Goal: Information Seeking & Learning: Learn about a topic

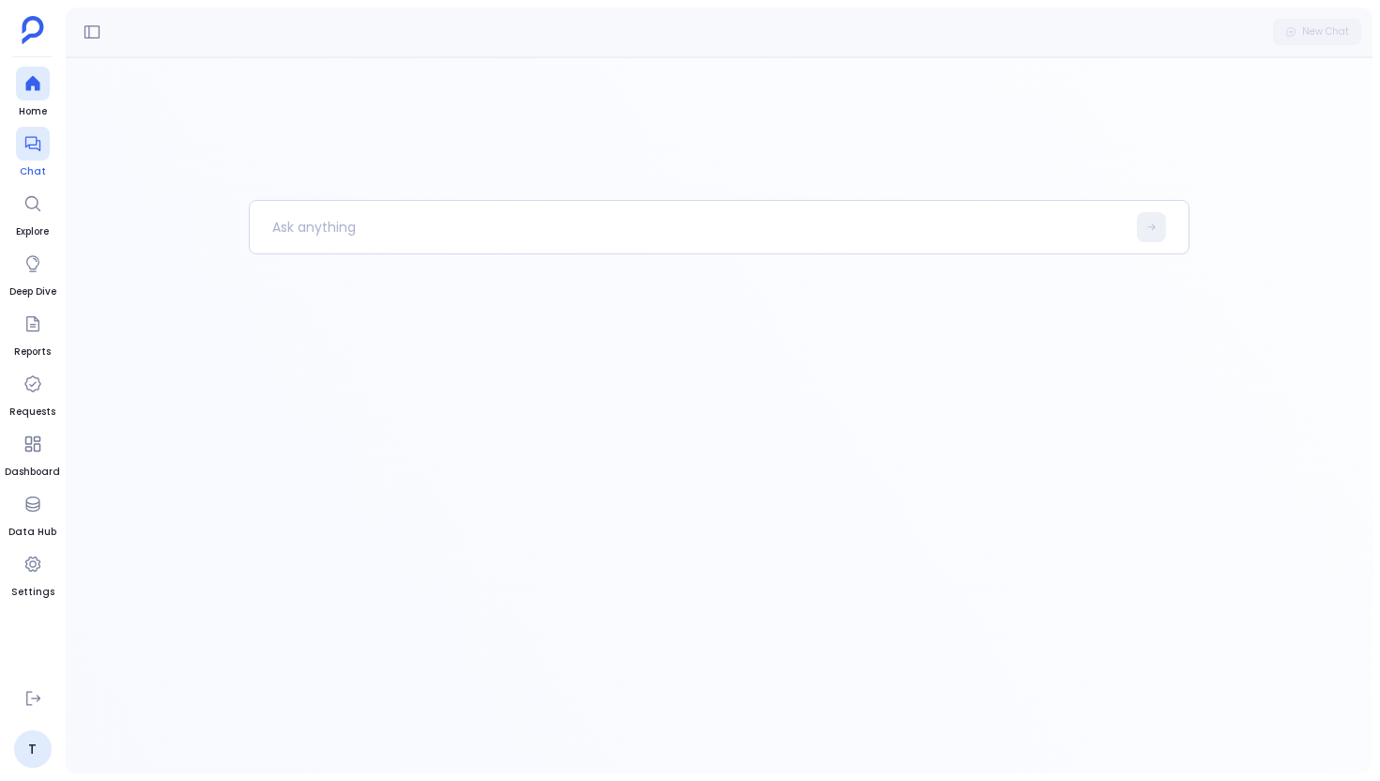
click at [37, 155] on div at bounding box center [33, 144] width 34 height 34
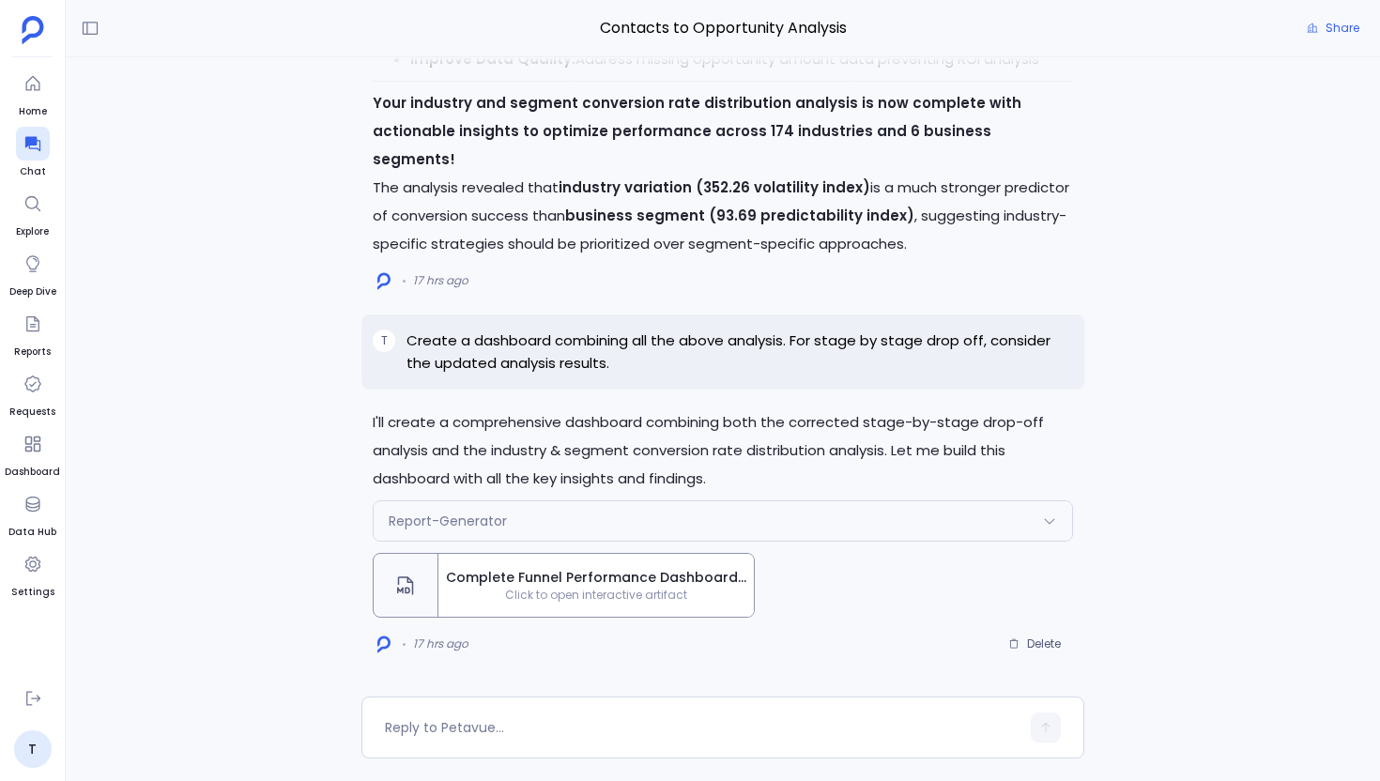
click at [713, 327] on div "T Create a dashboard combining all the above analysis. For stage by stage drop …" at bounding box center [723, 352] width 723 height 75
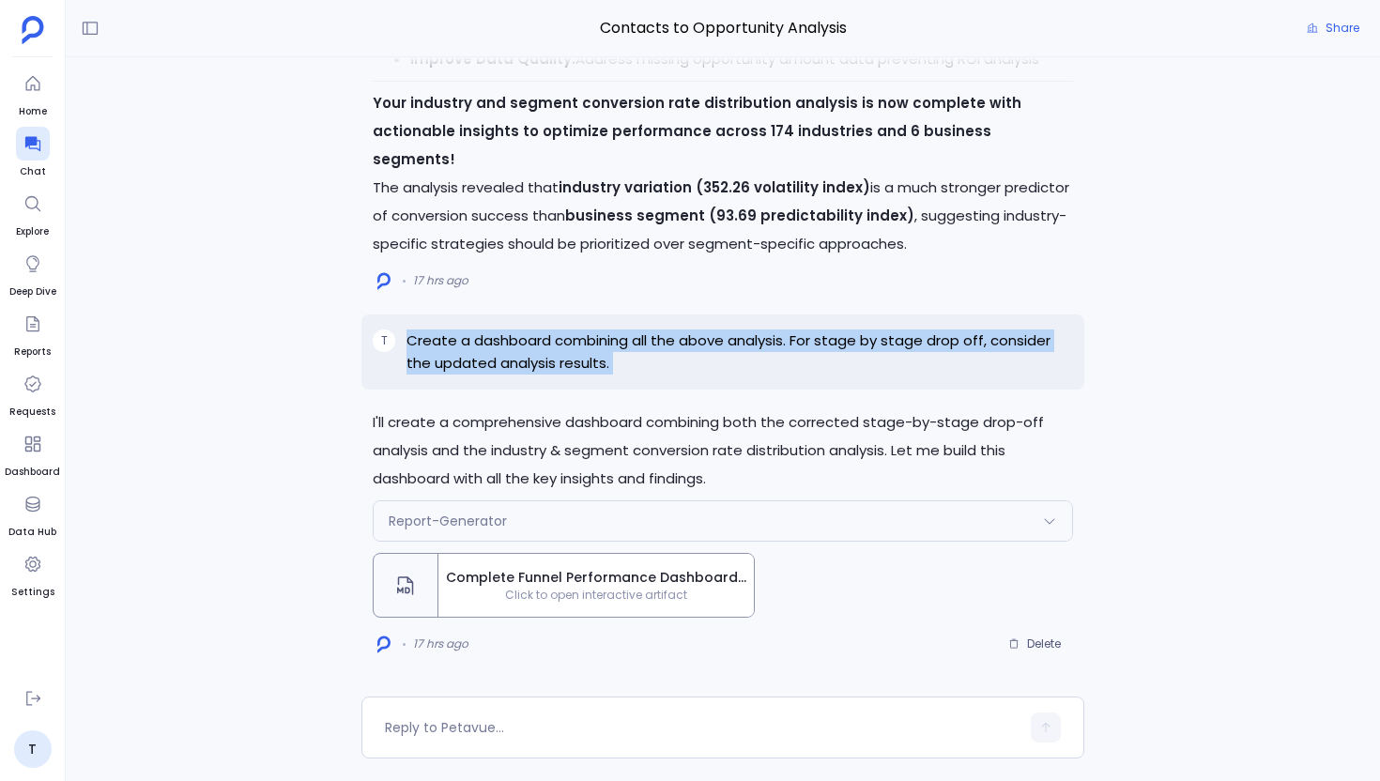
click at [713, 327] on div "T Create a dashboard combining all the above analysis. For stage by stage drop …" at bounding box center [723, 352] width 723 height 75
copy p "Create a dashboard combining all the above analysis. For stage by stage drop of…"
click at [1039, 637] on span "Delete" at bounding box center [1044, 644] width 34 height 15
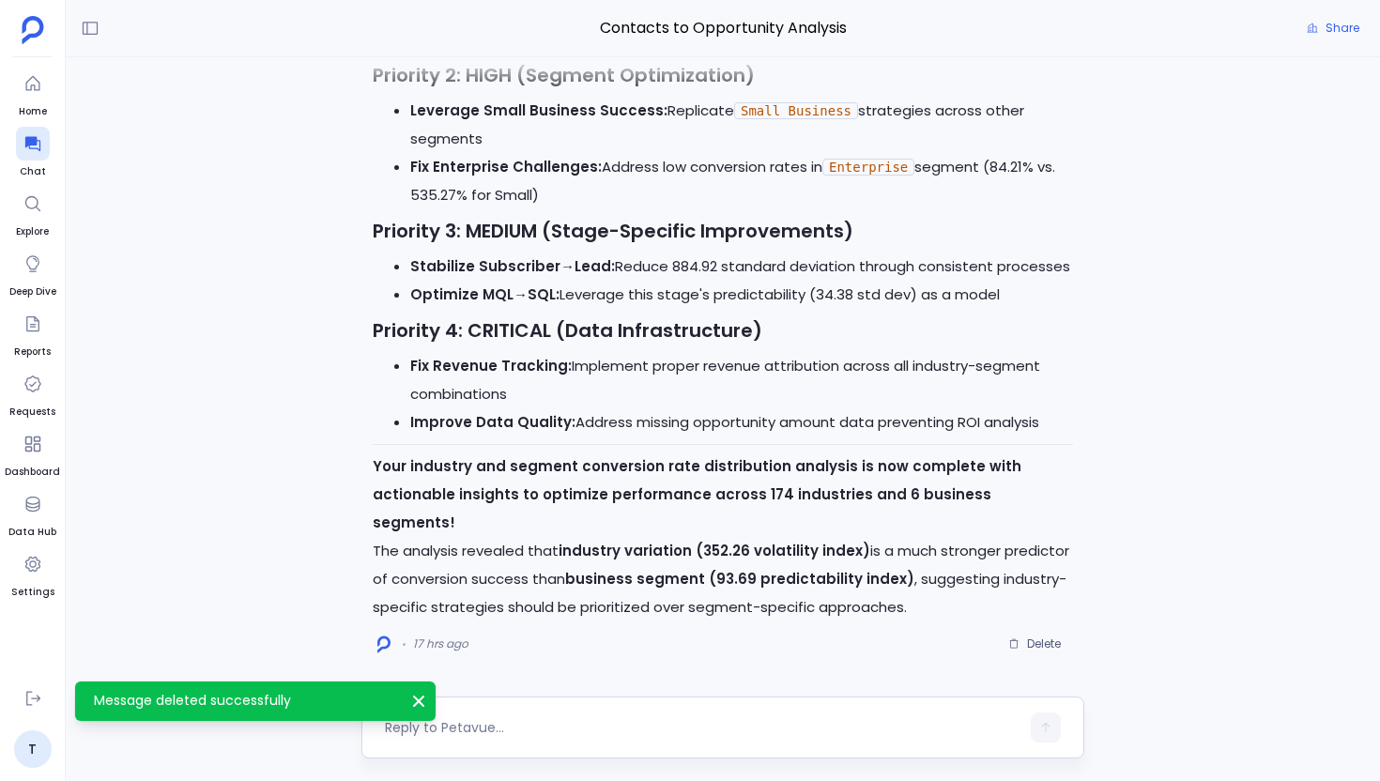
click at [489, 733] on textarea at bounding box center [702, 727] width 635 height 19
type textarea "Create a dashboard combining all the above analysis. For stage by stage drop of…"
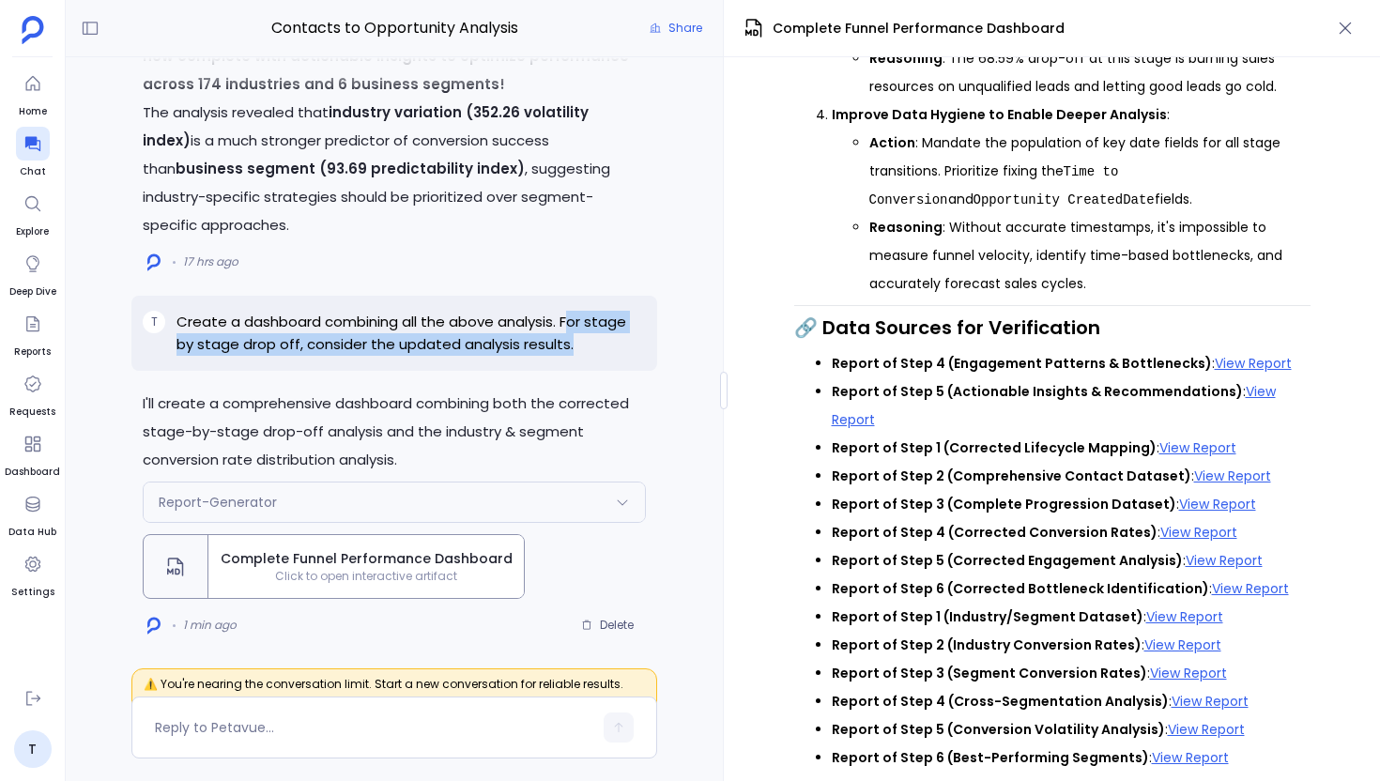
drag, startPoint x: 570, startPoint y: 320, endPoint x: 578, endPoint y: 371, distance: 51.3
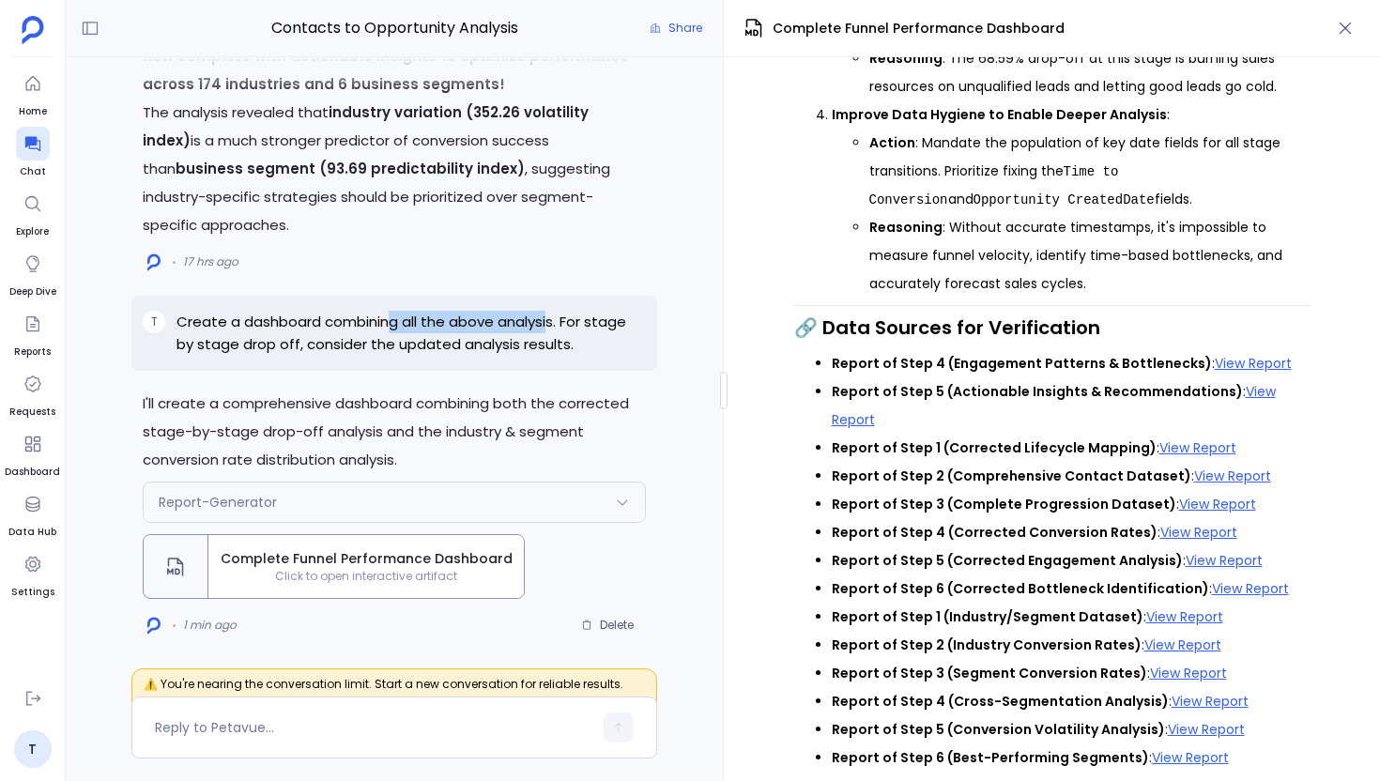
drag, startPoint x: 387, startPoint y: 323, endPoint x: 552, endPoint y: 324, distance: 165.3
click at [552, 324] on p "Create a dashboard combining all the above analysis. For stage by stage drop of…" at bounding box center [412, 333] width 470 height 45
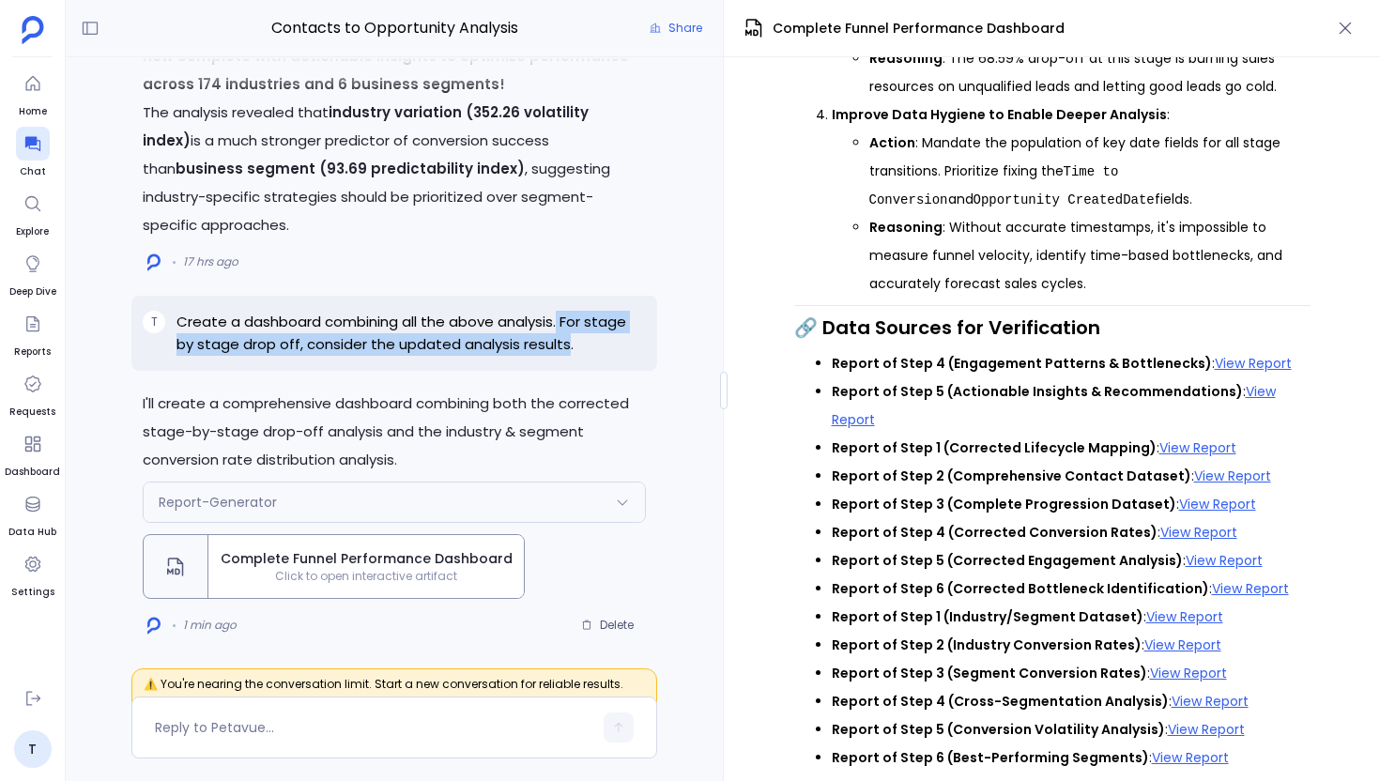
drag, startPoint x: 561, startPoint y: 317, endPoint x: 563, endPoint y: 350, distance: 33.0
click at [563, 350] on p "Create a dashboard combining all the above analysis. For stage by stage drop of…" at bounding box center [412, 333] width 470 height 45
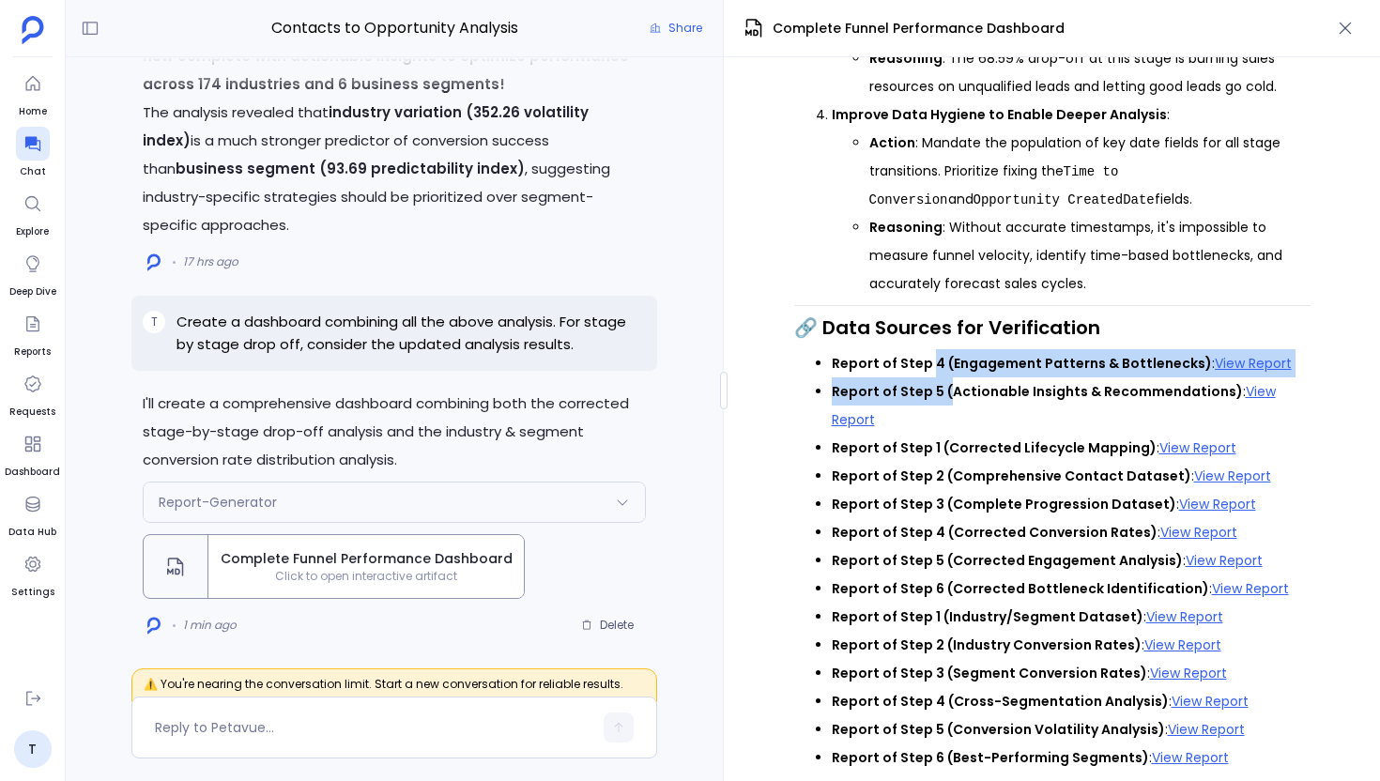
drag, startPoint x: 926, startPoint y: 376, endPoint x: 945, endPoint y: 416, distance: 44.5
click at [945, 416] on ul "Report of Step 4 (Engagement Patterns & Bottlenecks) : View Report Report of St…" at bounding box center [1052, 560] width 517 height 423
click at [927, 449] on li "Report of Step 1 (Corrected Lifecycle Mapping) : View Report" at bounding box center [1071, 448] width 479 height 28
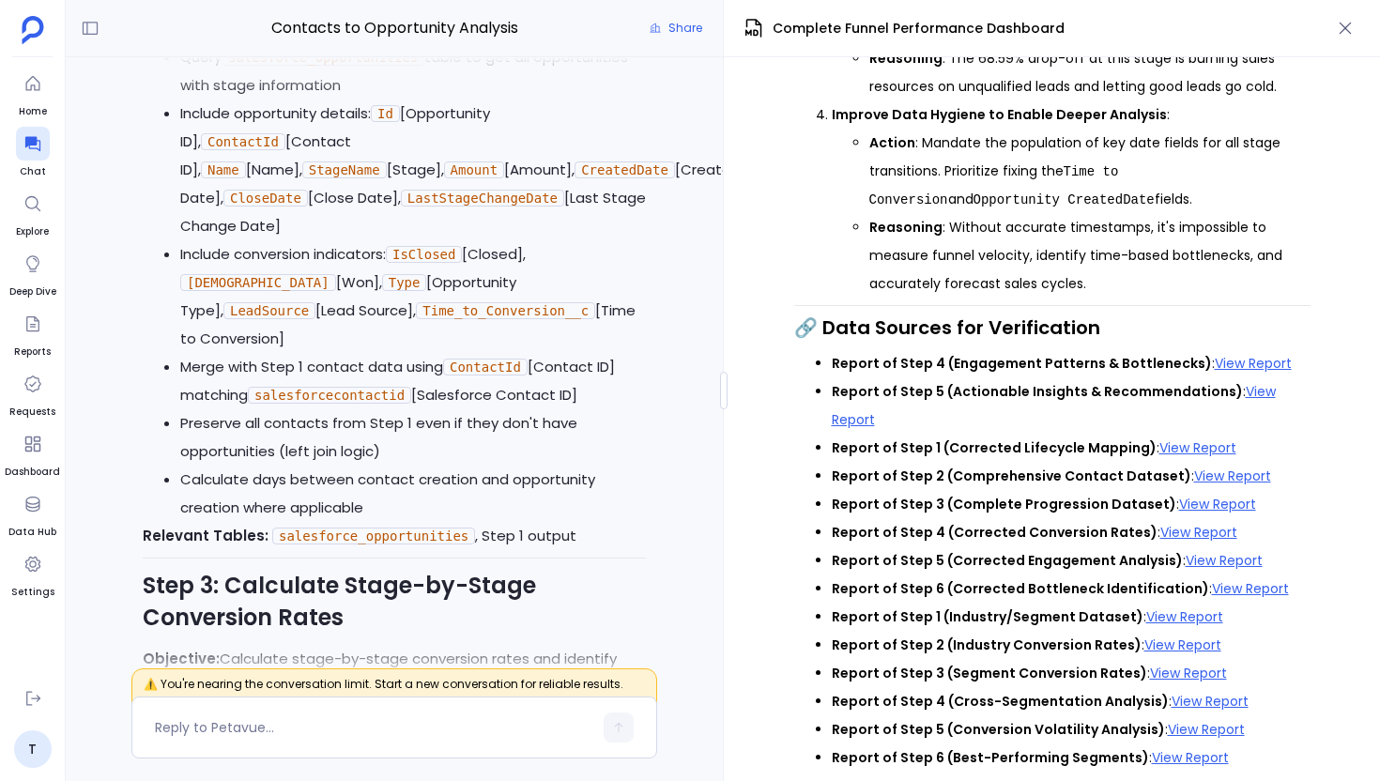
scroll to position [-47993, 0]
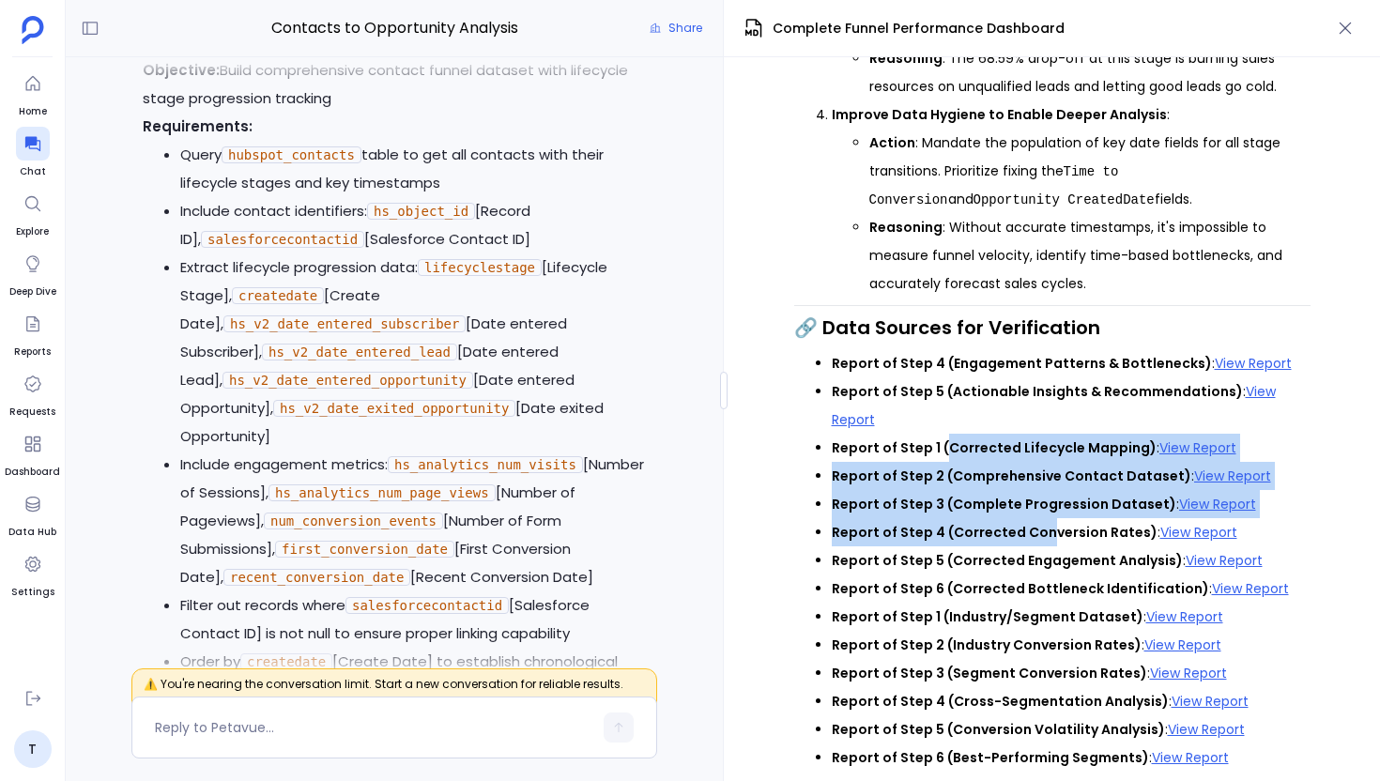
drag, startPoint x: 942, startPoint y: 434, endPoint x: 1044, endPoint y: 529, distance: 139.6
click at [1044, 529] on ul "Report of Step 4 (Engagement Patterns & Bottlenecks) : View Report Report of St…" at bounding box center [1052, 560] width 517 height 423
click at [935, 523] on strong "Report of Step 4 (Corrected Conversion Rates)" at bounding box center [995, 532] width 326 height 19
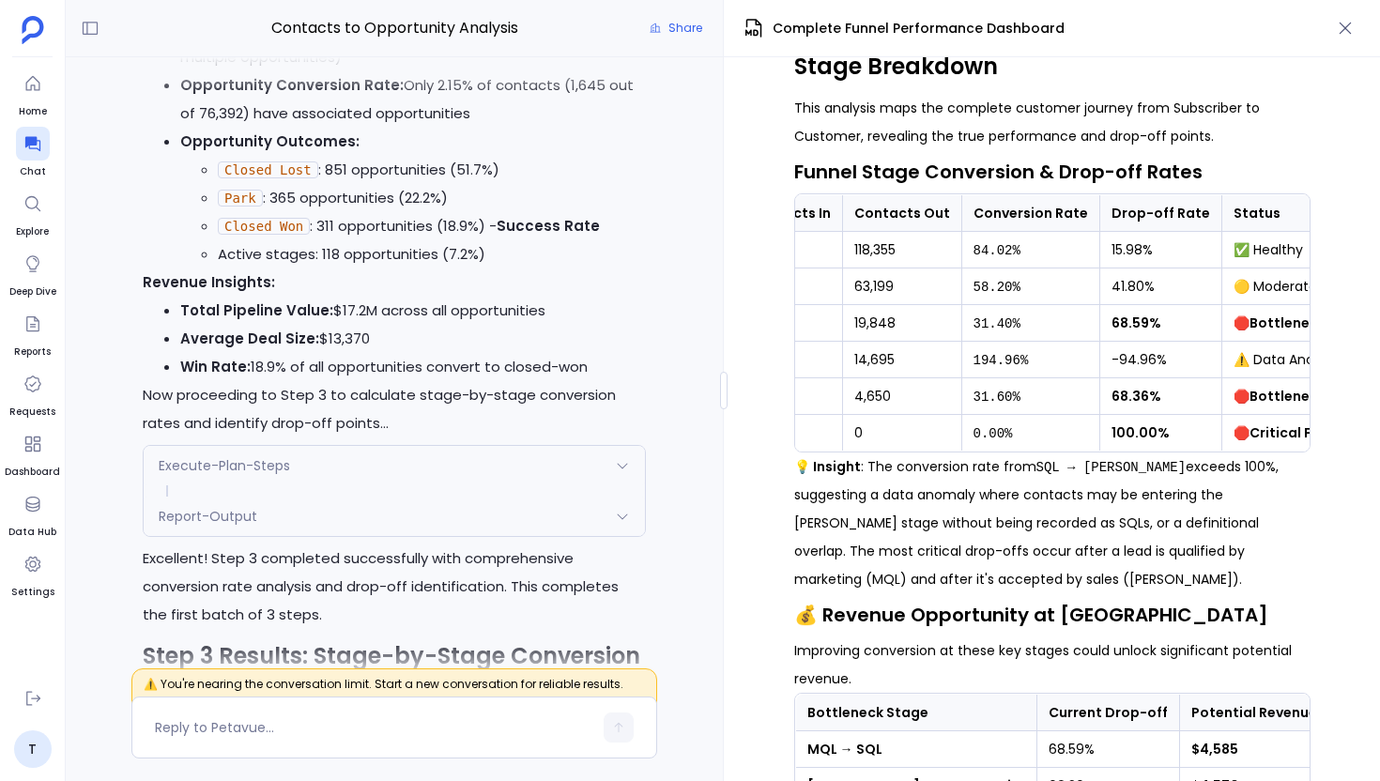
scroll to position [842, 0]
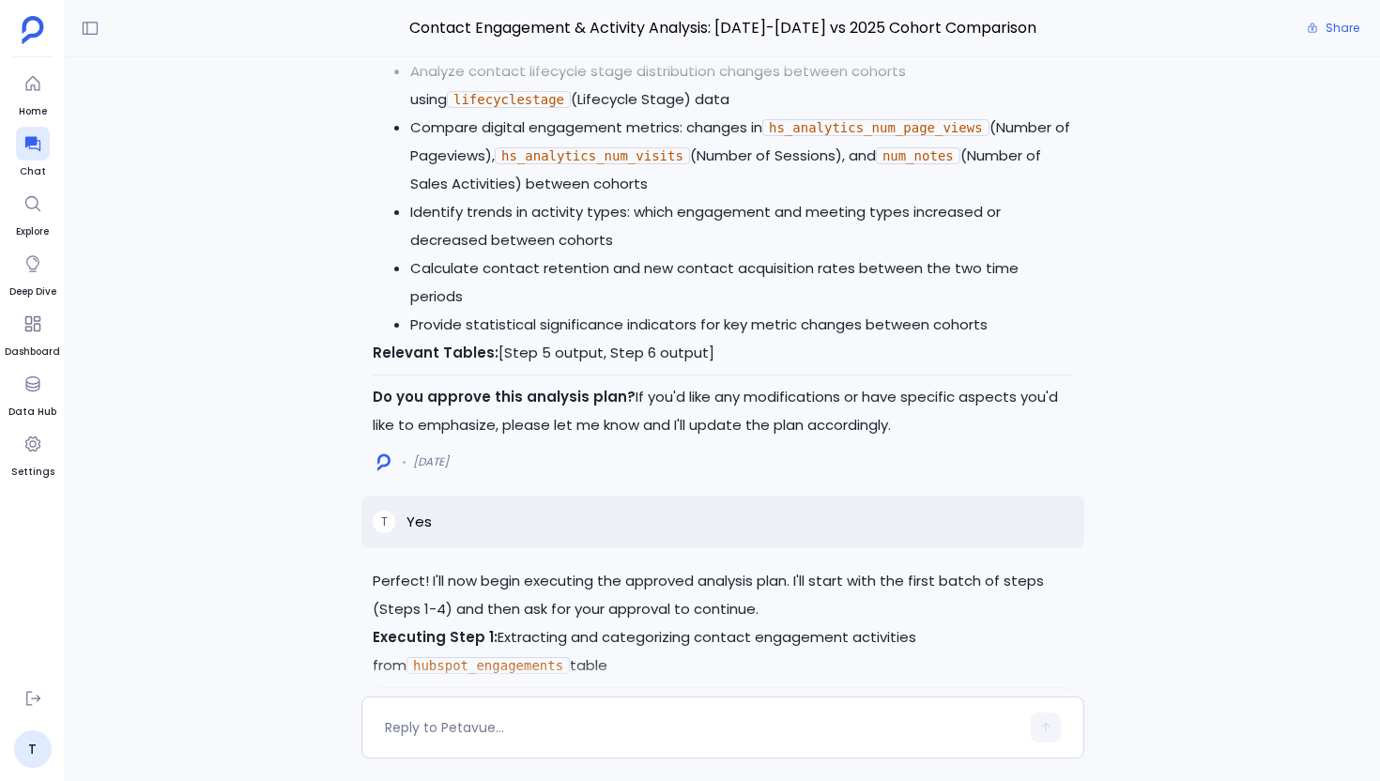
scroll to position [2040, 0]
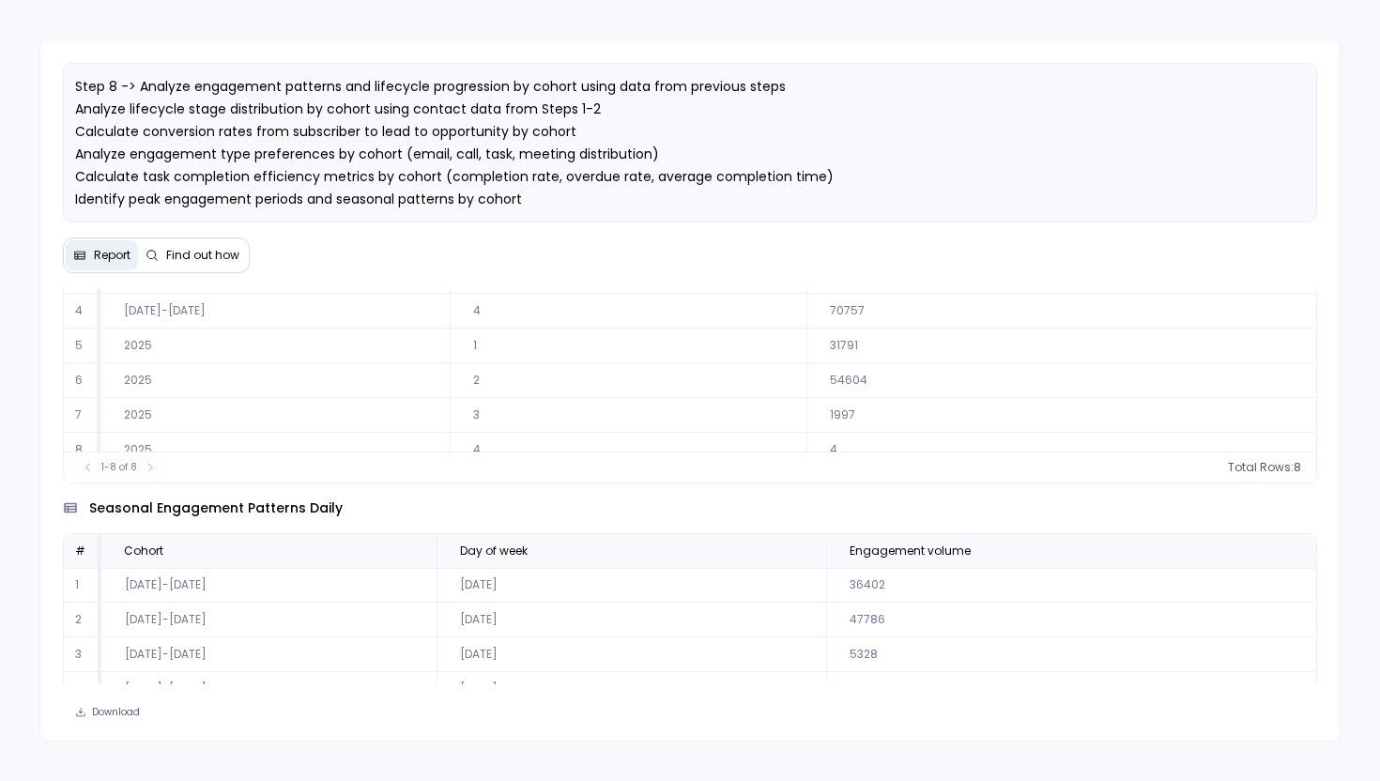
scroll to position [1830, 0]
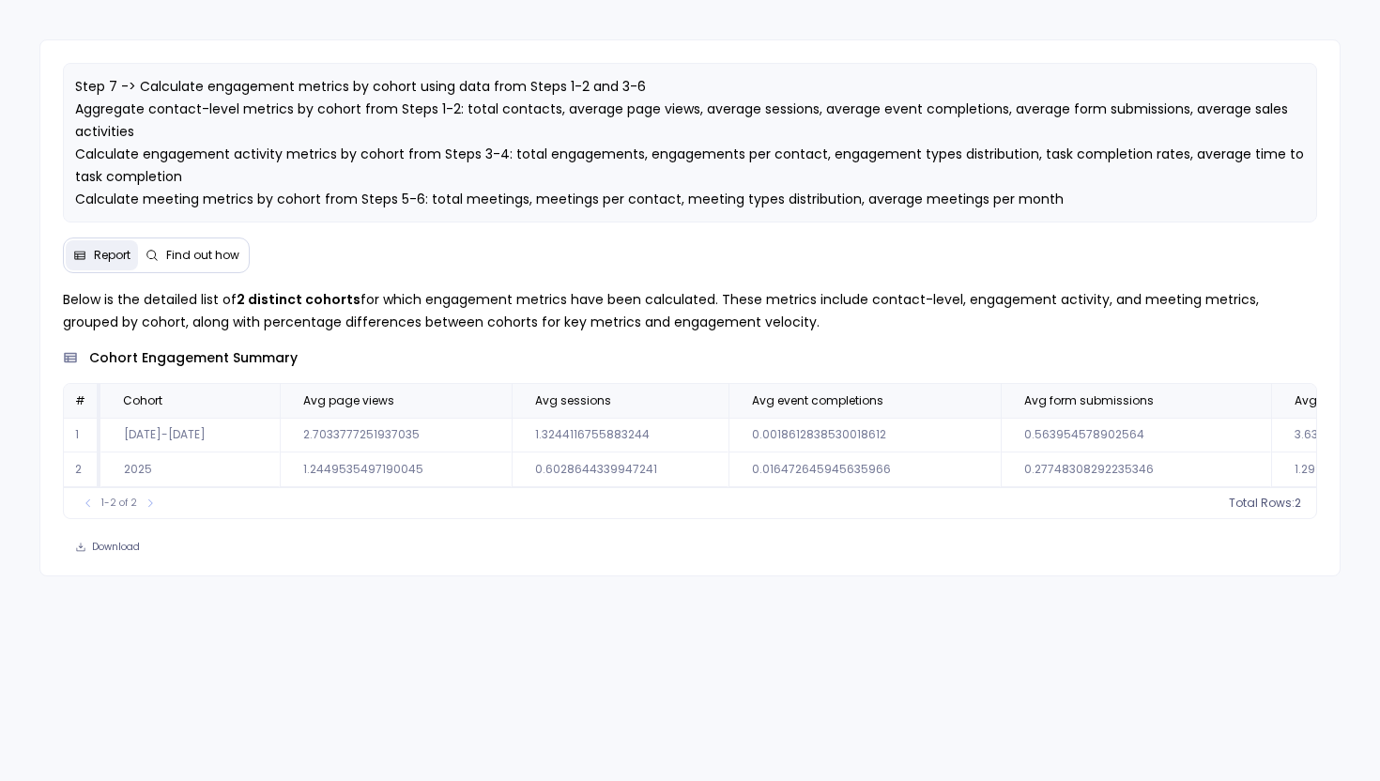
scroll to position [0, 3240]
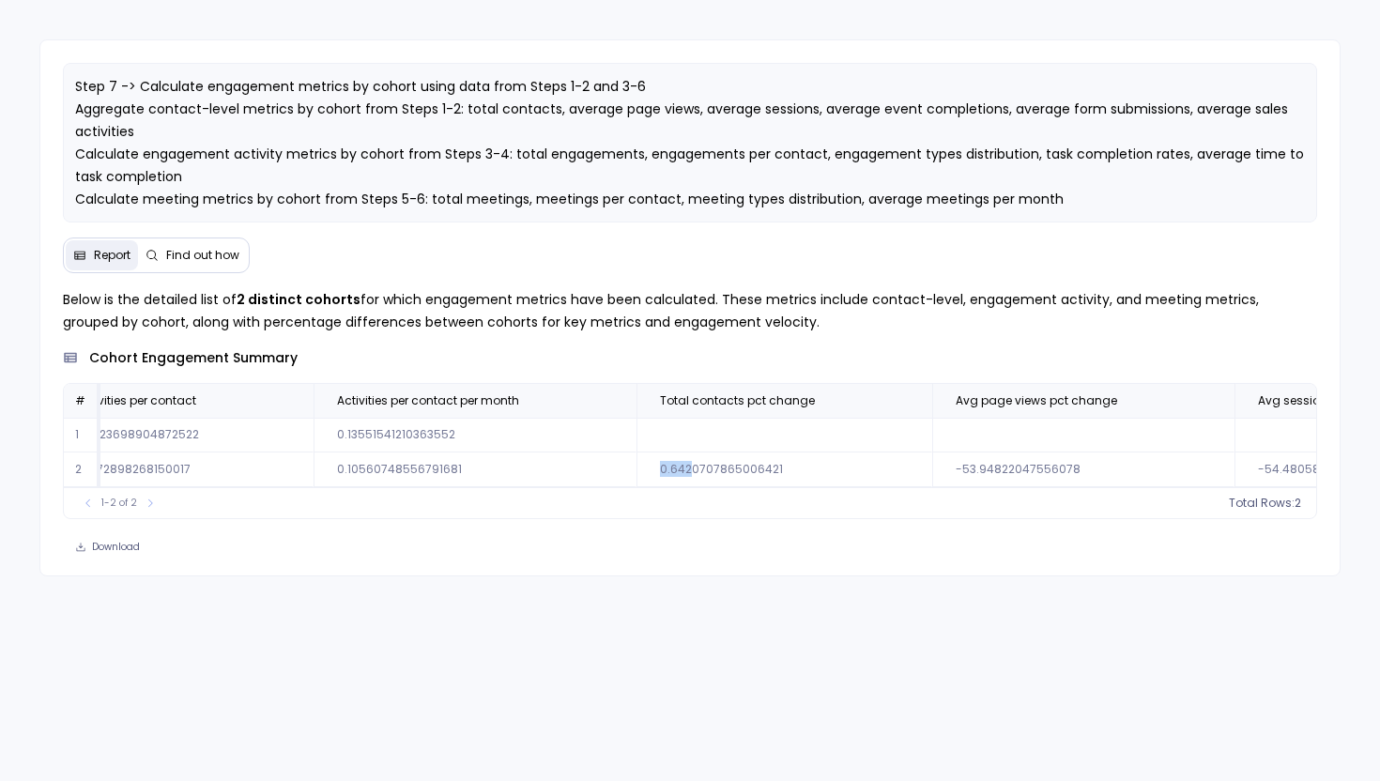
click at [666, 442] on td at bounding box center [785, 435] width 296 height 35
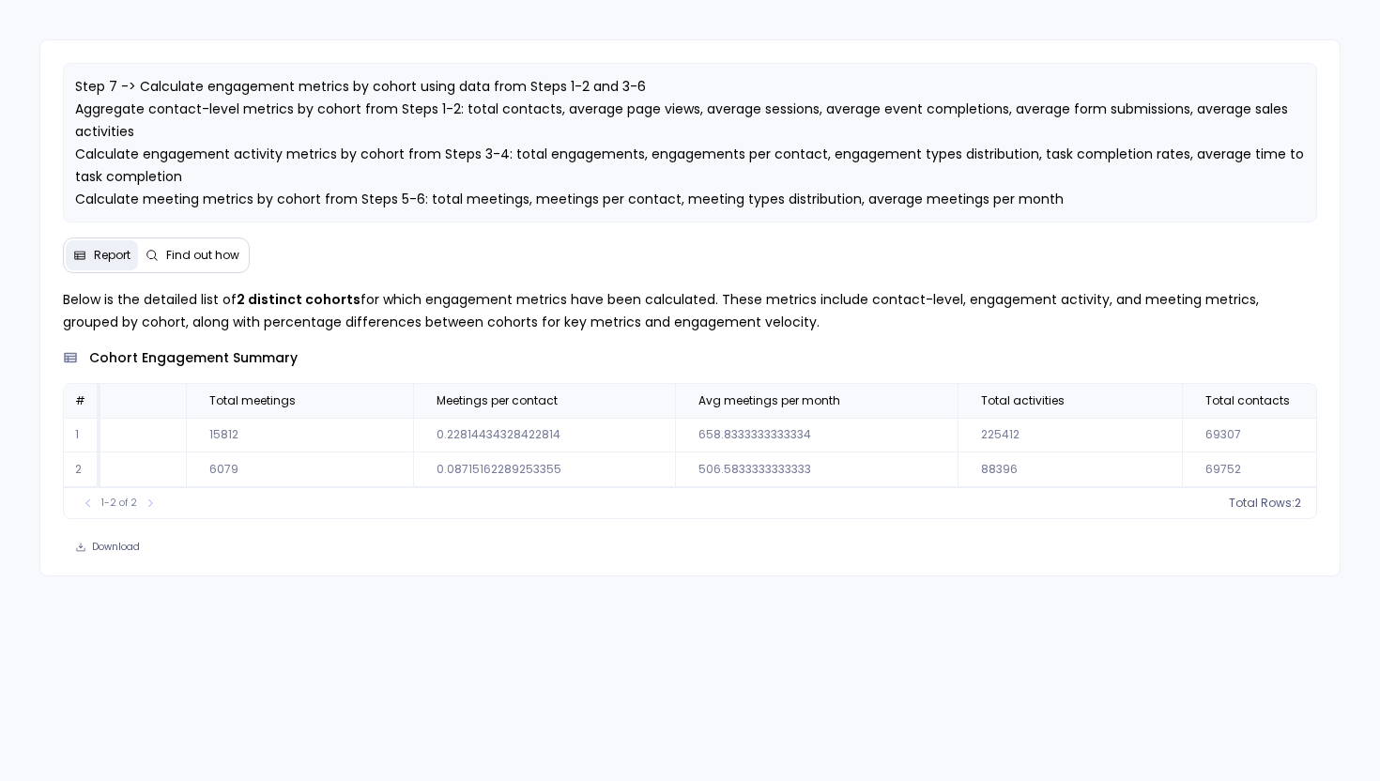
scroll to position [0, 1841]
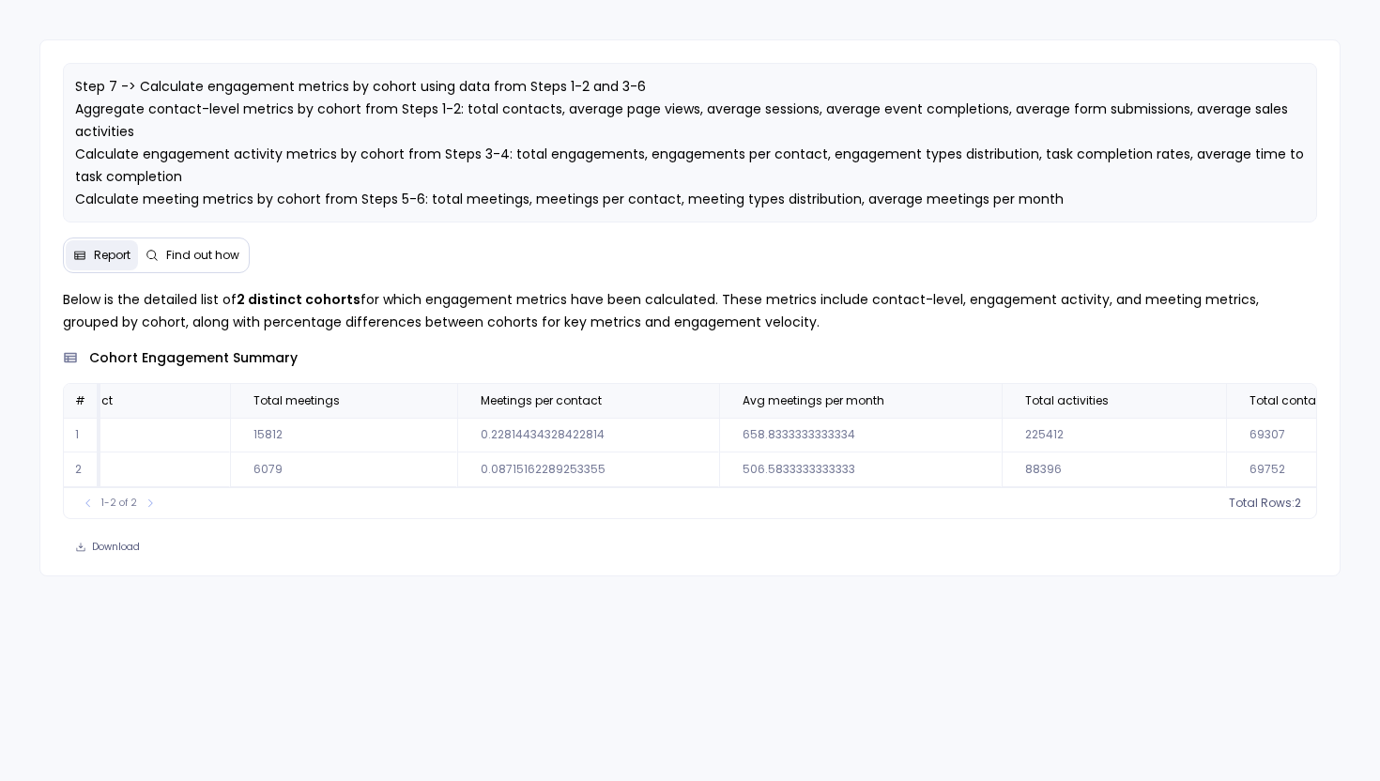
click at [803, 49] on div "Step 7 -> Calculate engagement metrics by cohort using data from Steps 1-2 and …" at bounding box center [690, 307] width 1303 height 537
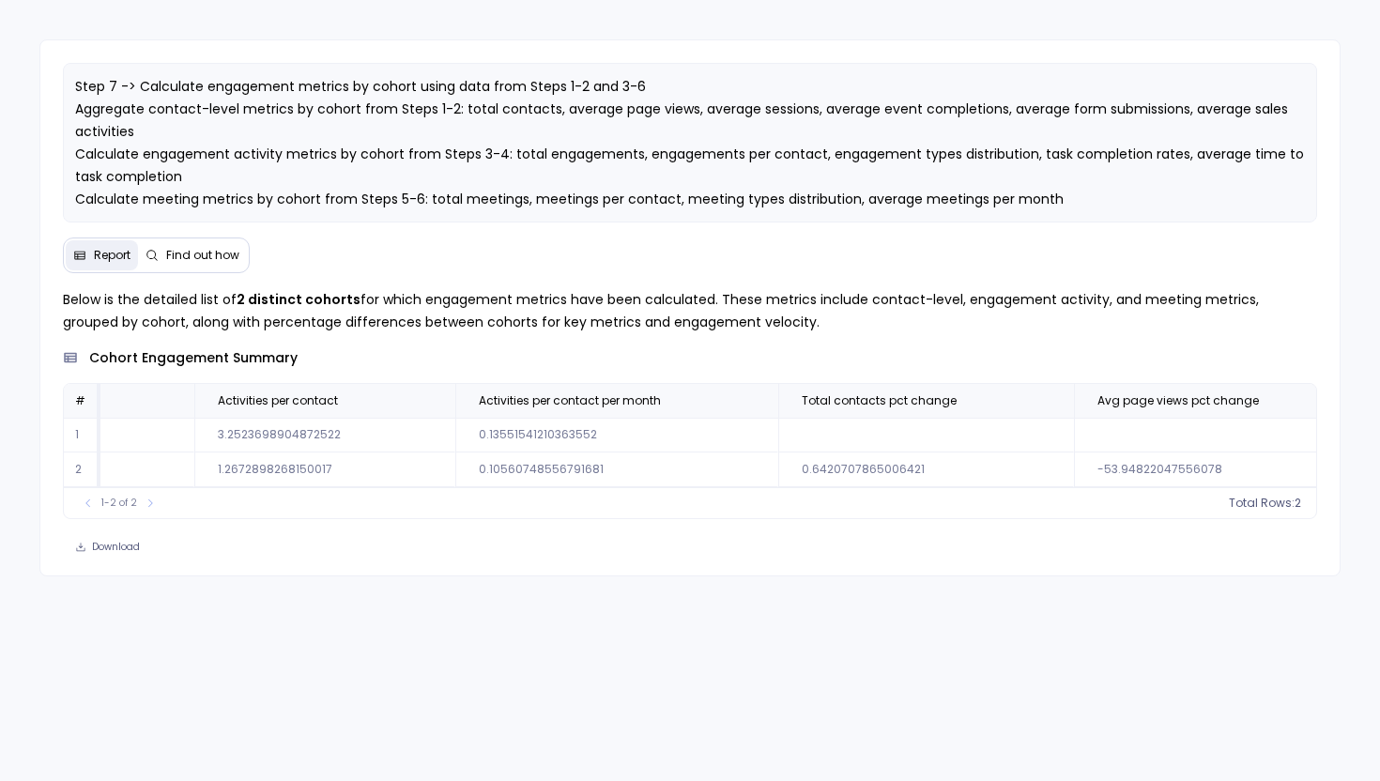
scroll to position [0, 3092]
click at [232, 268] on button "Find out how" at bounding box center [192, 255] width 109 height 30
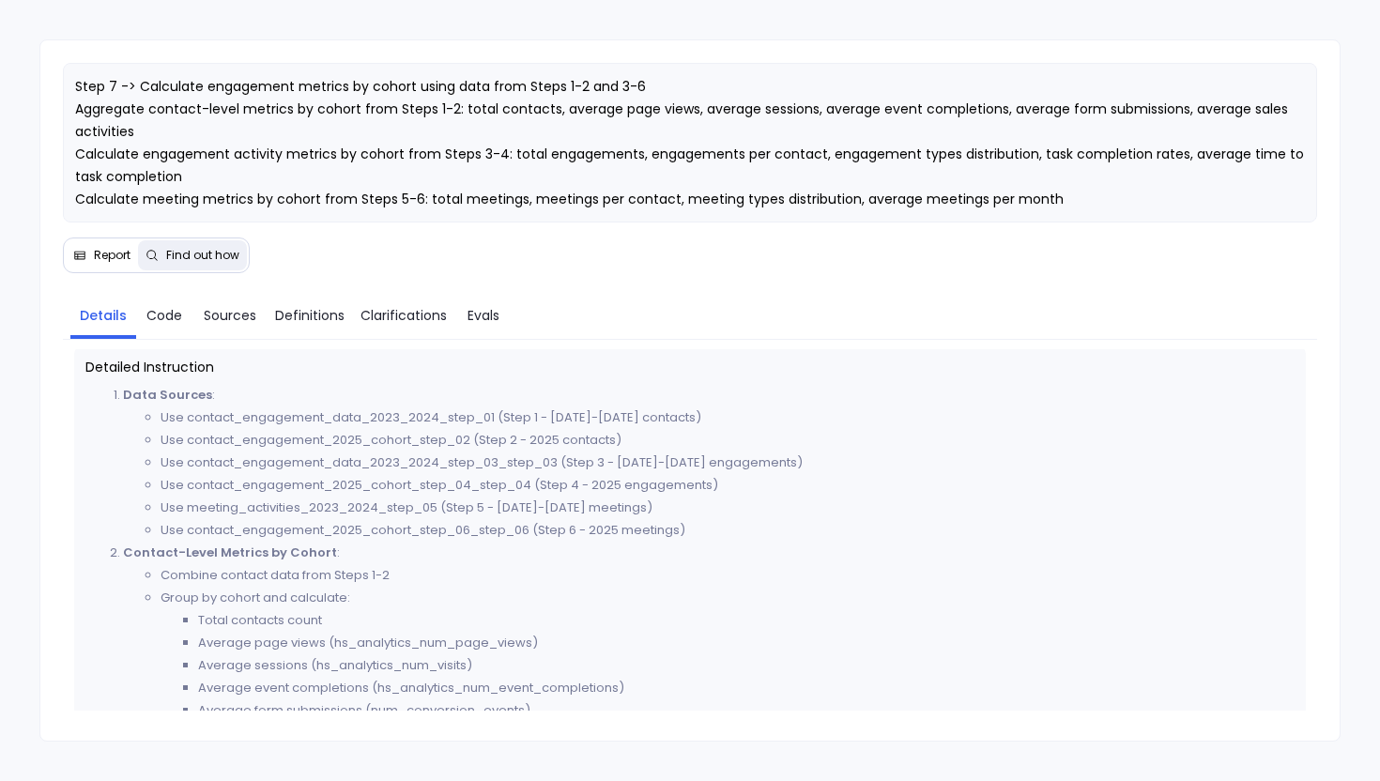
scroll to position [332, 0]
click at [170, 317] on span "Code" at bounding box center [165, 315] width 36 height 21
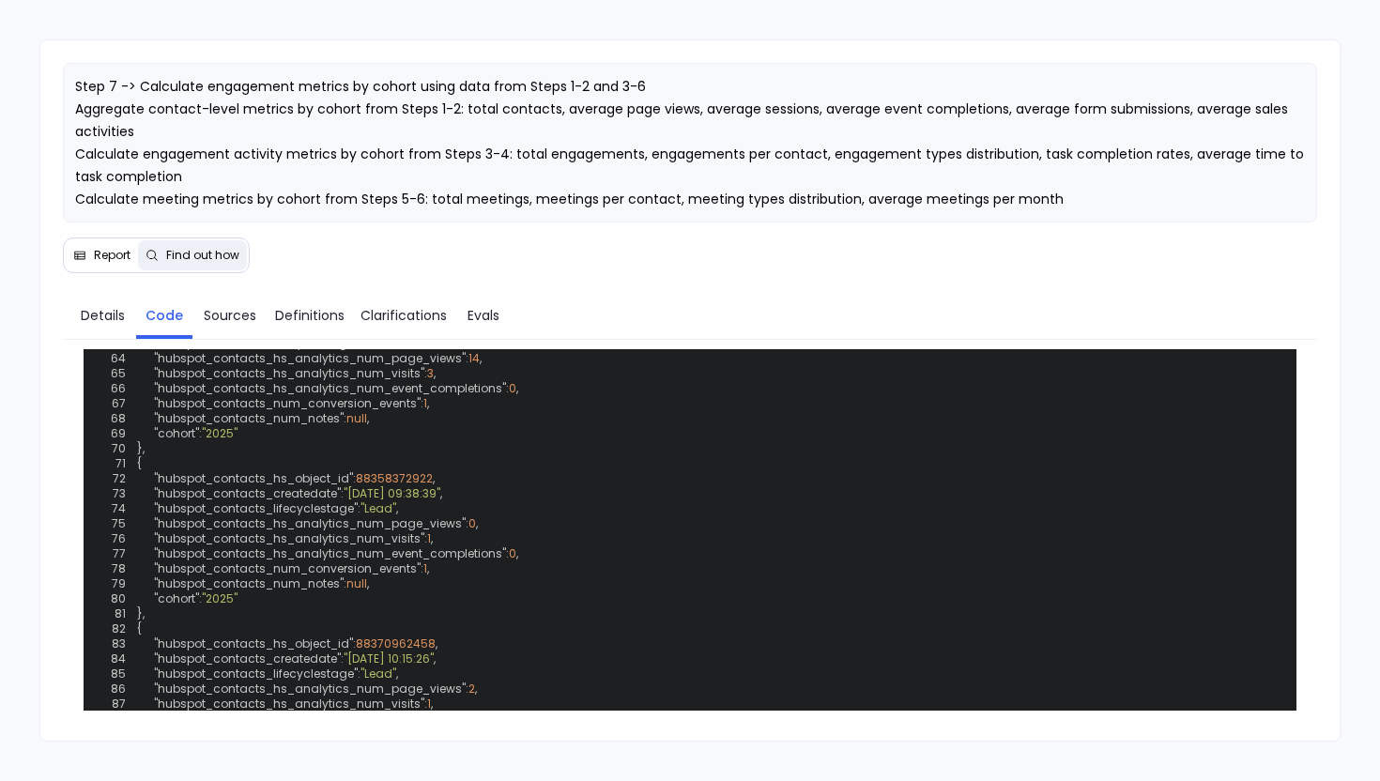
scroll to position [1584, 0]
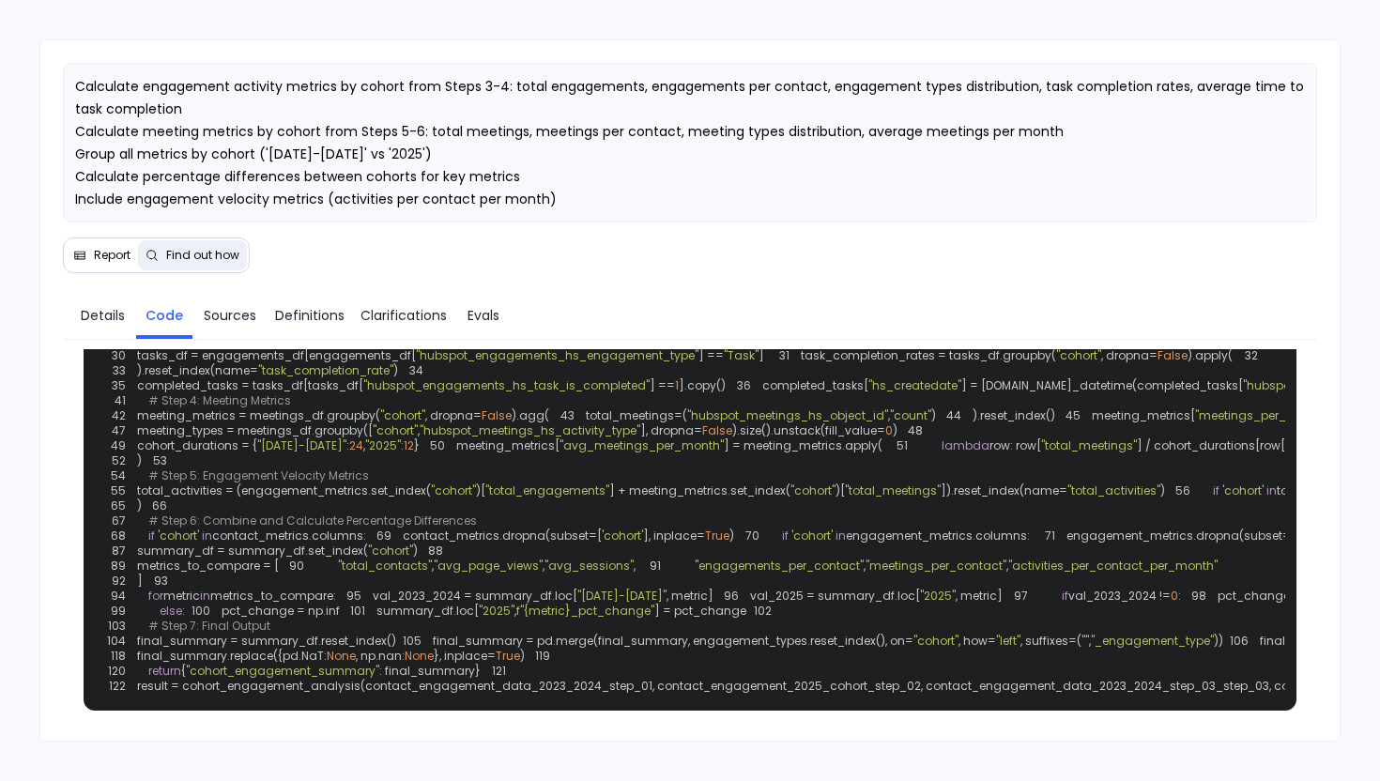
scroll to position [295, 0]
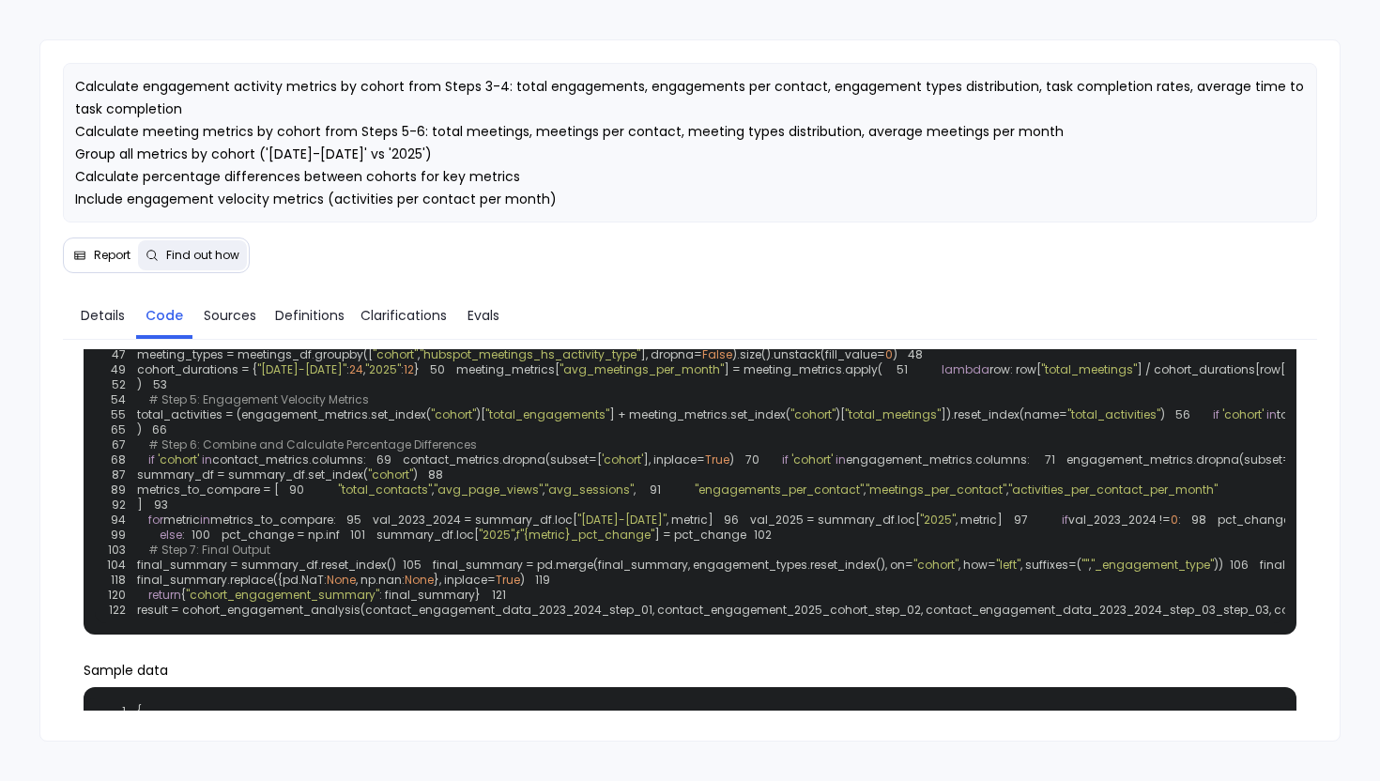
click at [123, 255] on span "Report" at bounding box center [112, 255] width 37 height 15
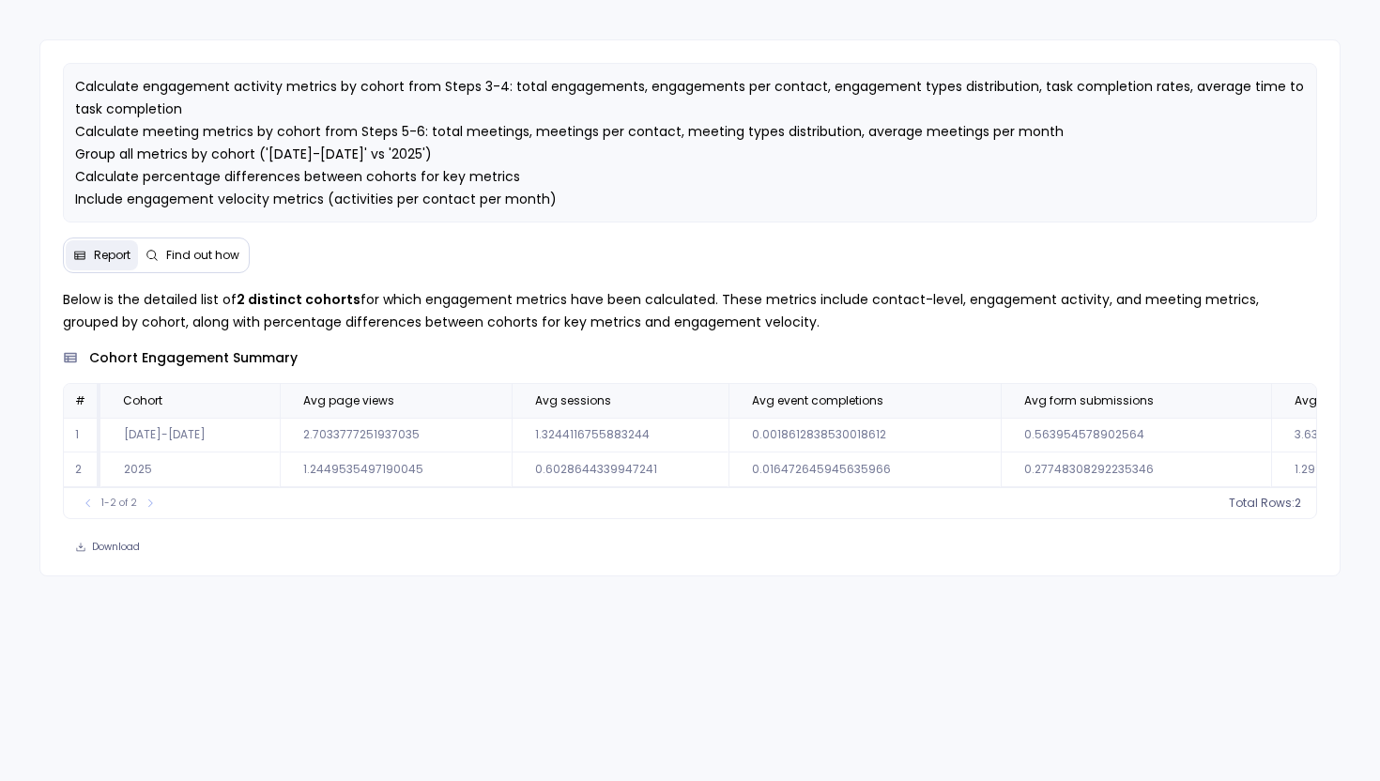
click at [160, 260] on span "Find out how" at bounding box center [193, 255] width 94 height 15
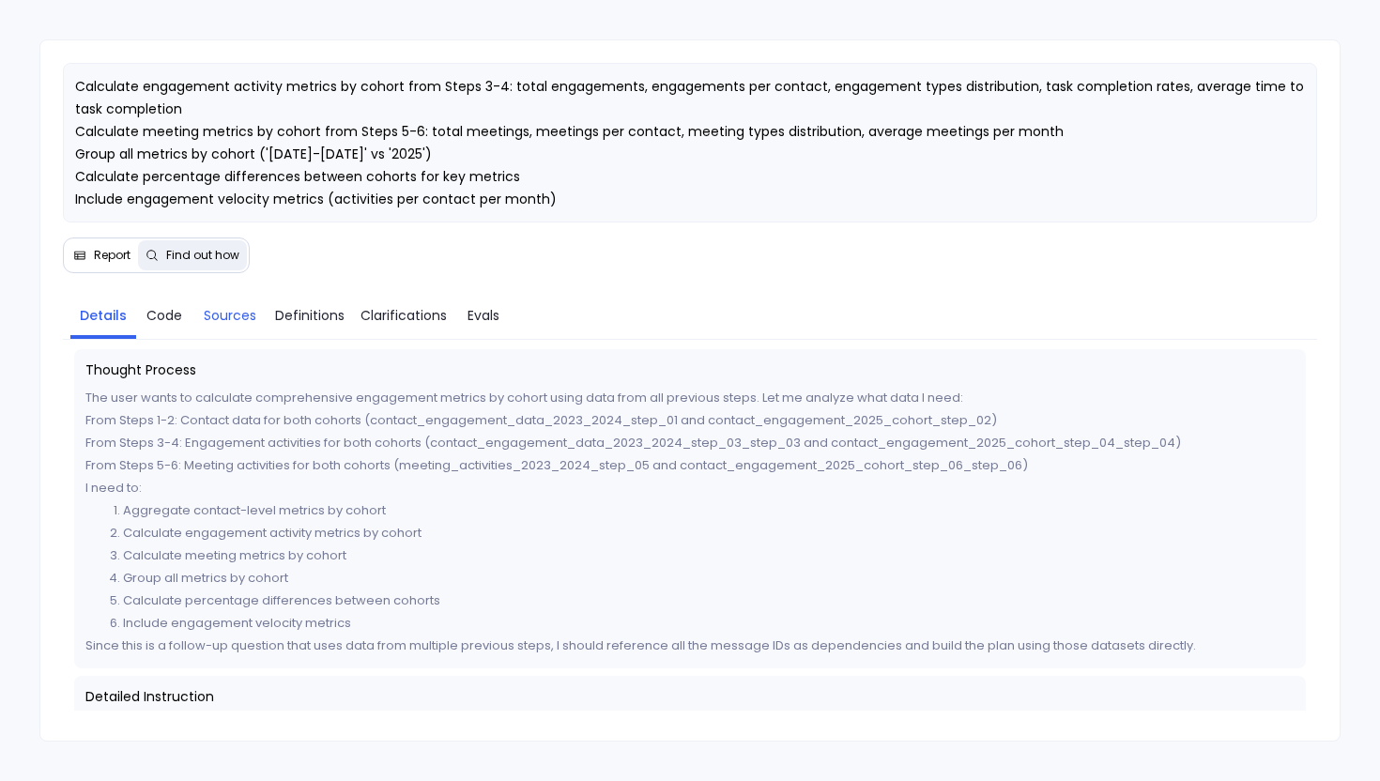
click at [229, 316] on span "Sources" at bounding box center [230, 315] width 53 height 21
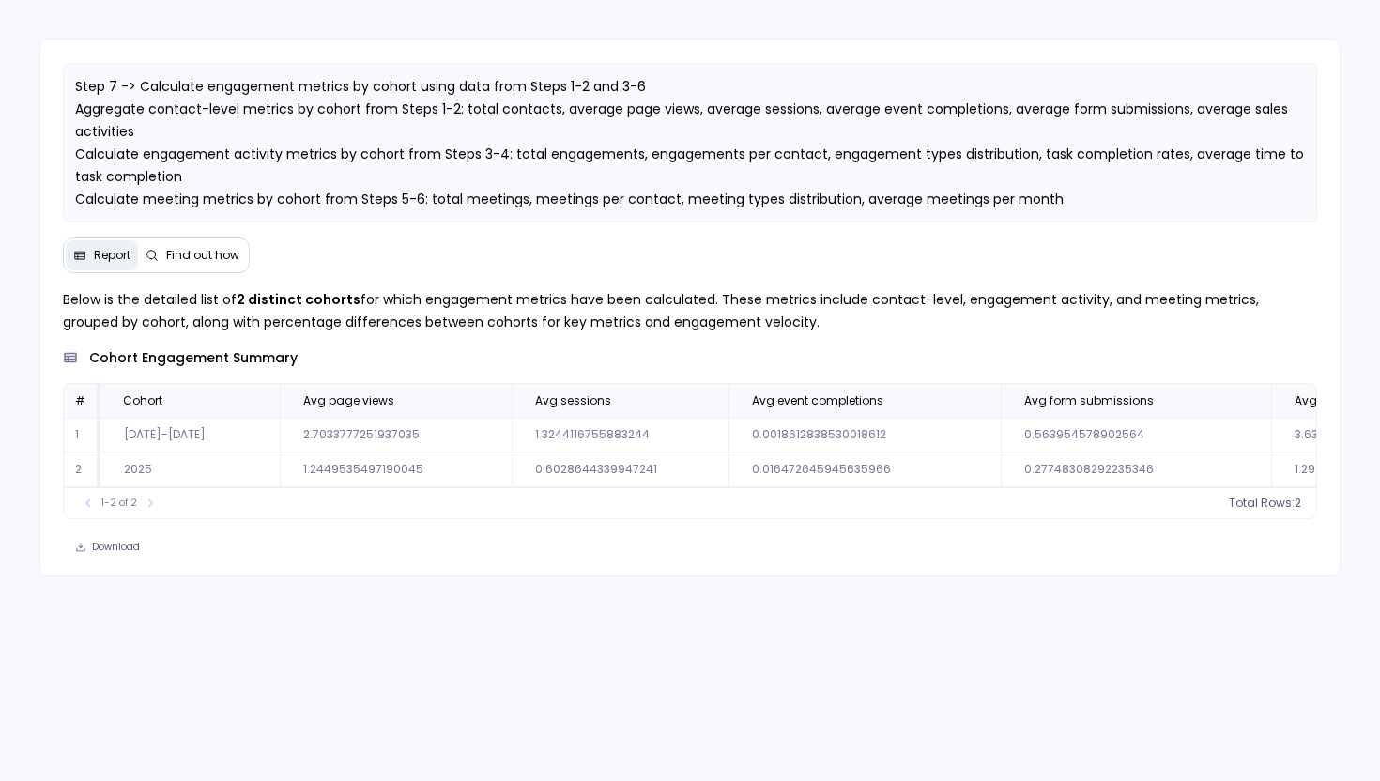
scroll to position [0, 5732]
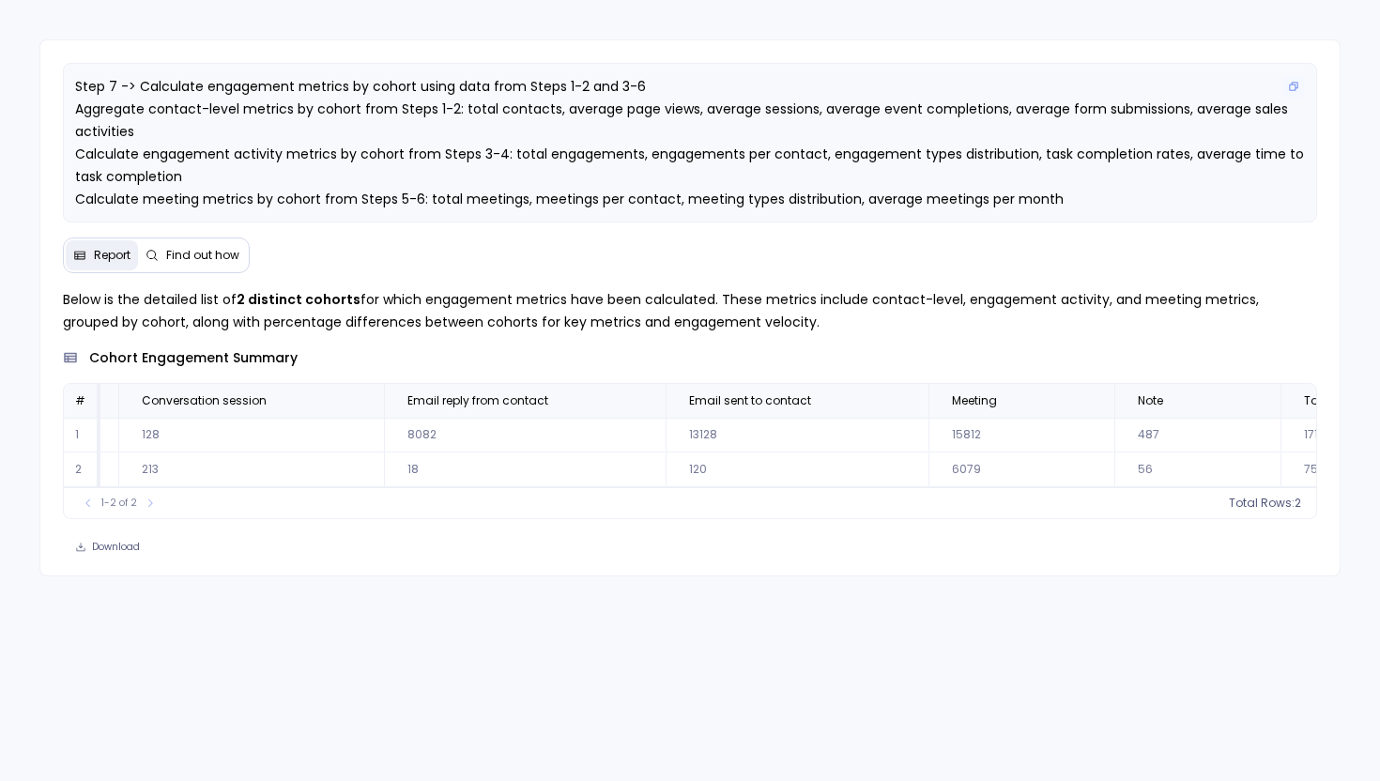
click at [247, 198] on span "Step 7 -> Calculate engagement metrics by cohort using data from Steps 1-2 and …" at bounding box center [691, 176] width 1233 height 199
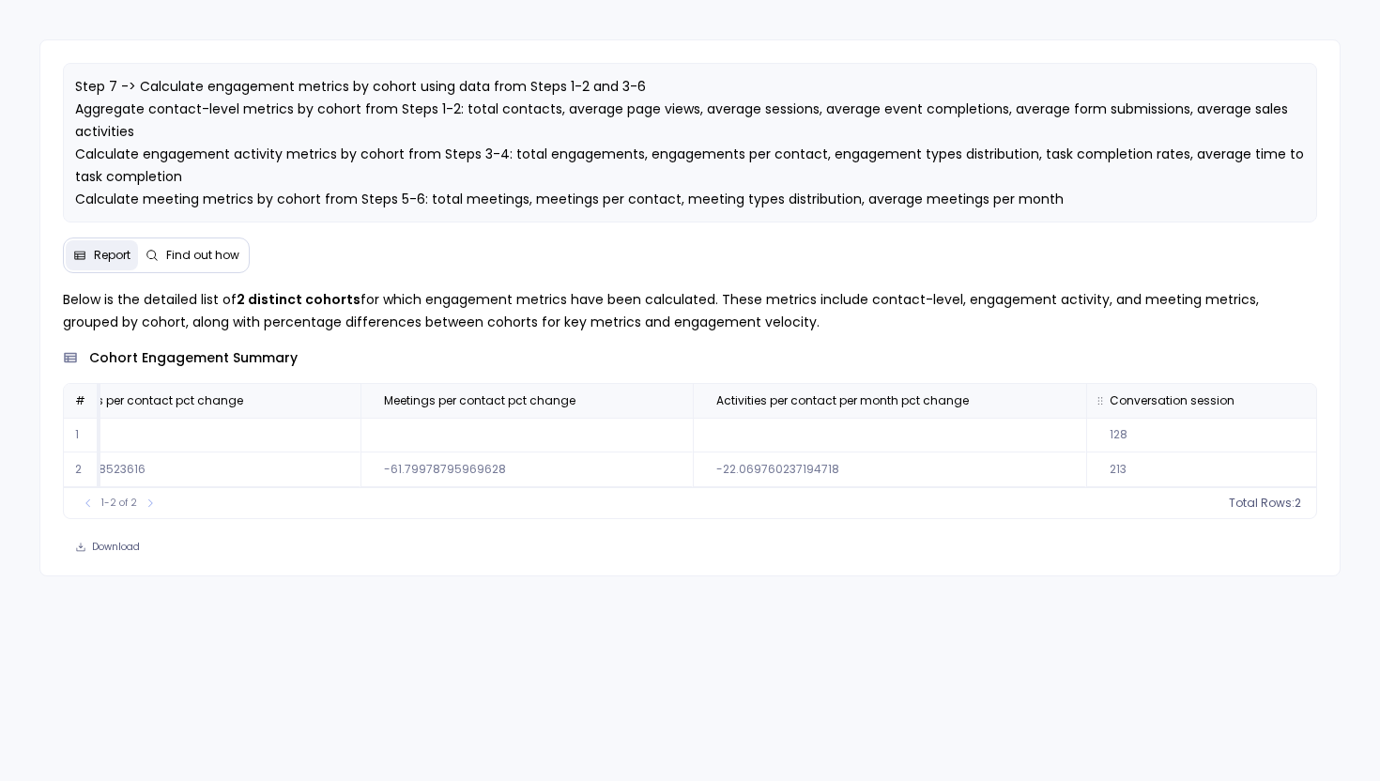
scroll to position [0, 4753]
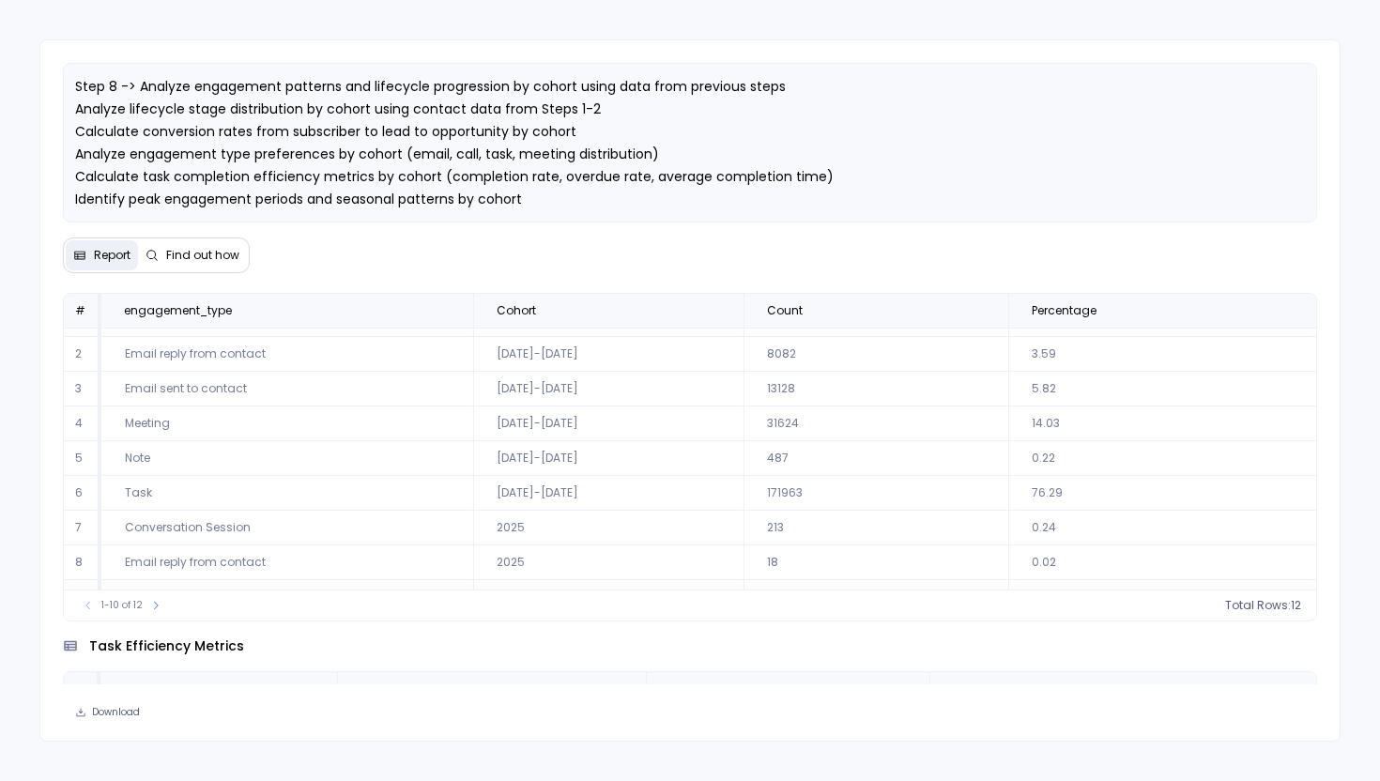
scroll to position [21, 0]
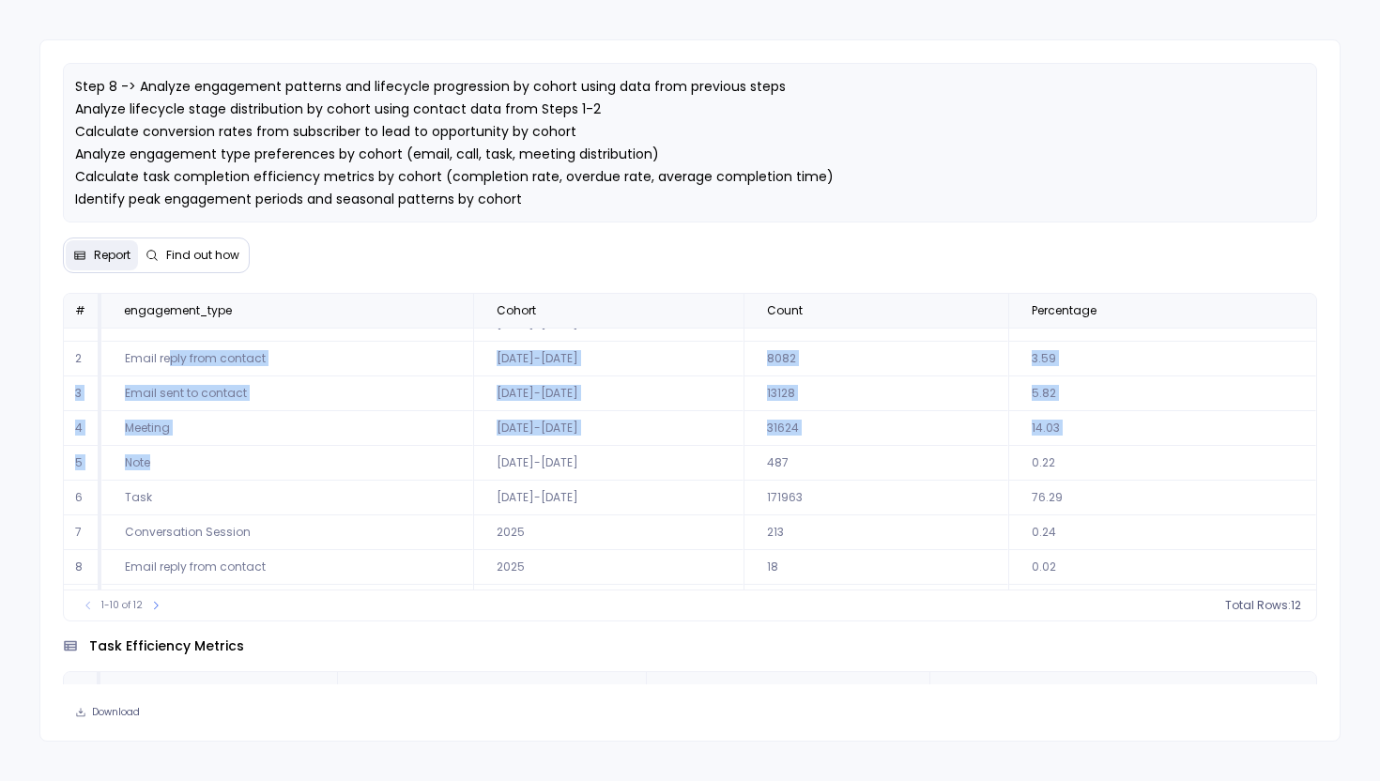
drag, startPoint x: 168, startPoint y: 350, endPoint x: 170, endPoint y: 465, distance: 114.6
click at [170, 465] on tbody "1 Conversation Session 2023-2024 128 0.06 2 Email reply from contact 2023-2024 …" at bounding box center [691, 480] width 1254 height 347
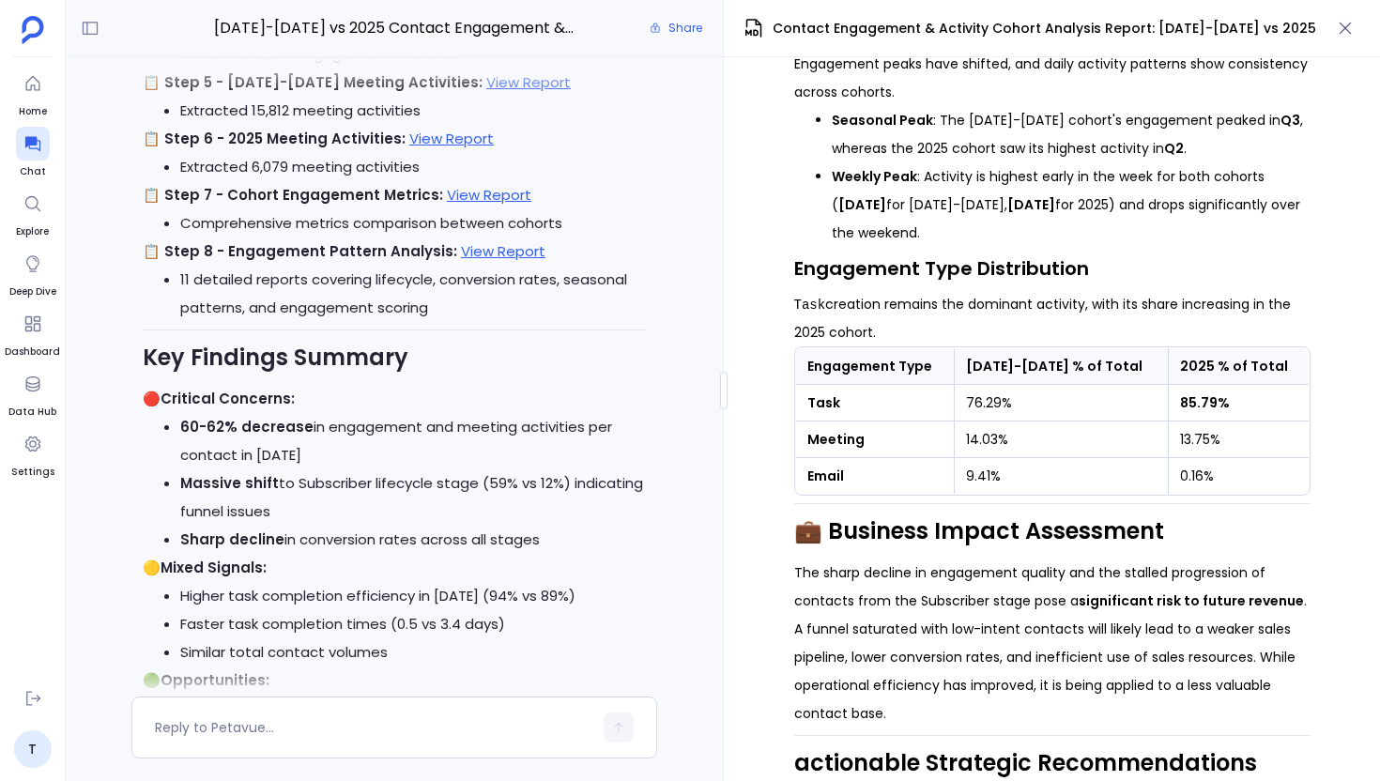
scroll to position [2220, 0]
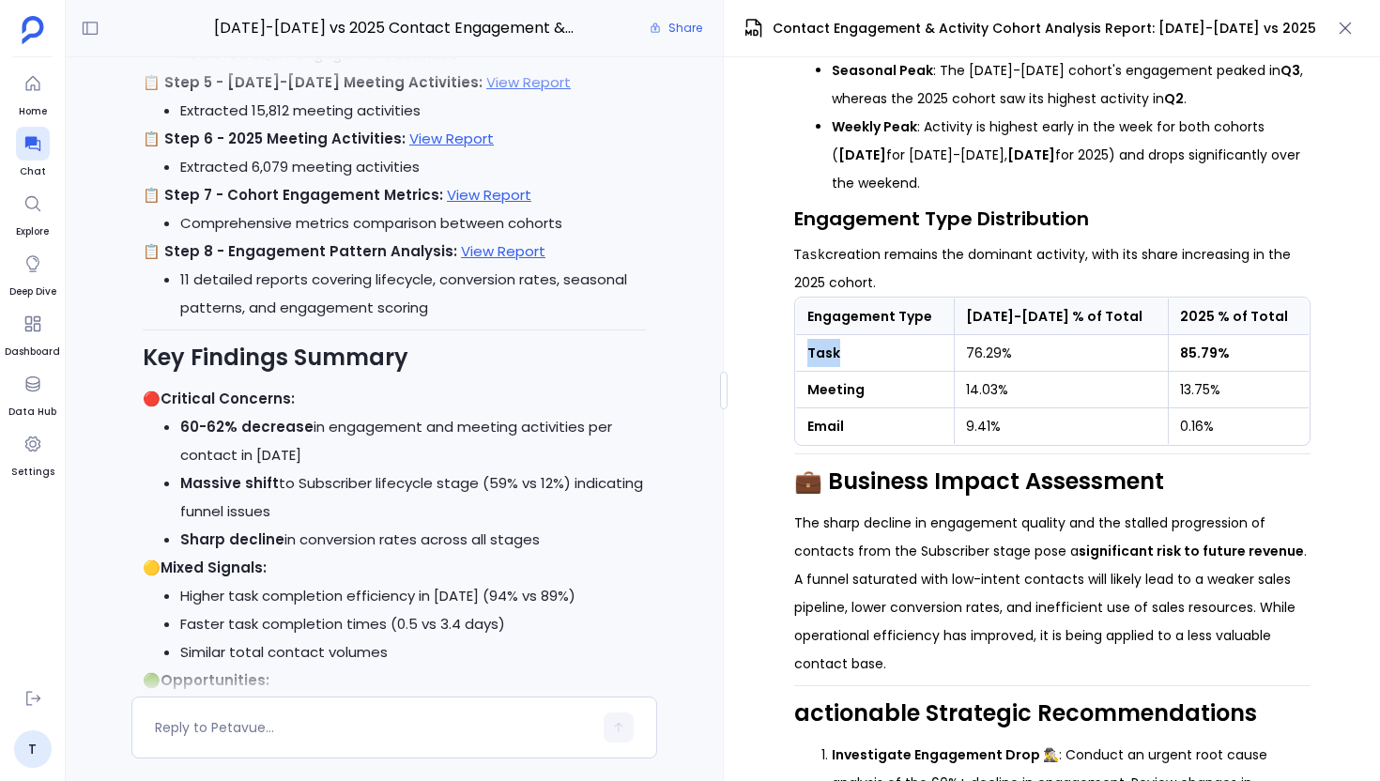
drag, startPoint x: 807, startPoint y: 356, endPoint x: 1060, endPoint y: 380, distance: 254.7
click at [876, 359] on td "Task" at bounding box center [874, 353] width 159 height 37
click at [941, 433] on td "Email" at bounding box center [874, 427] width 159 height 37
drag, startPoint x: 805, startPoint y: 358, endPoint x: 875, endPoint y: 437, distance: 105.8
click at [875, 437] on tbody "Task 76.29% 85.79% Meeting 14.03% 13.75% Email 9.41% 0.16%" at bounding box center [1052, 390] width 514 height 110
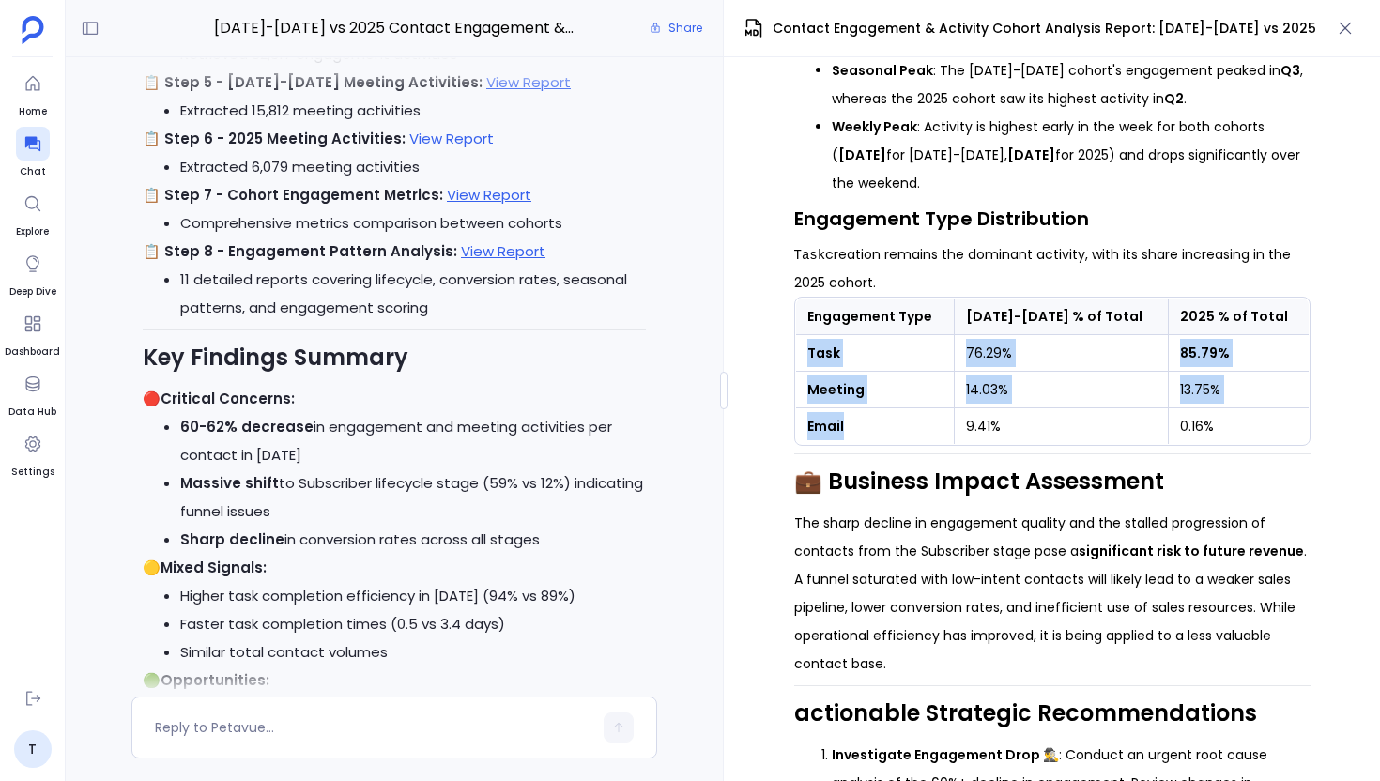
click at [875, 437] on td "Email" at bounding box center [874, 427] width 159 height 37
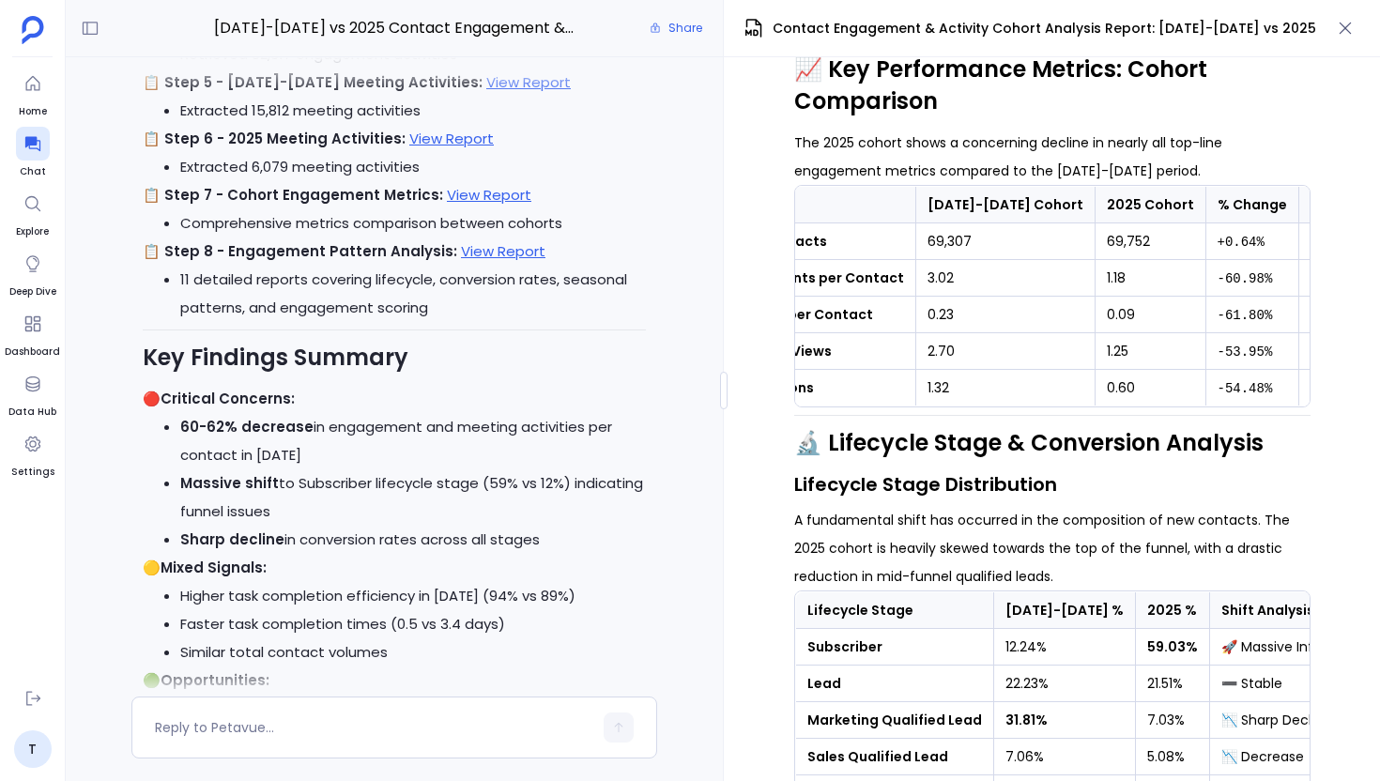
scroll to position [0, 86]
drag, startPoint x: 1168, startPoint y: 316, endPoint x: 1252, endPoint y: 316, distance: 83.6
click at [1252, 316] on tr "Meetings per Contact 0.23 0.09 -61.80% 🔻 Critical" at bounding box center [1064, 315] width 711 height 37
click at [1207, 327] on td "-61.80%" at bounding box center [1253, 315] width 93 height 37
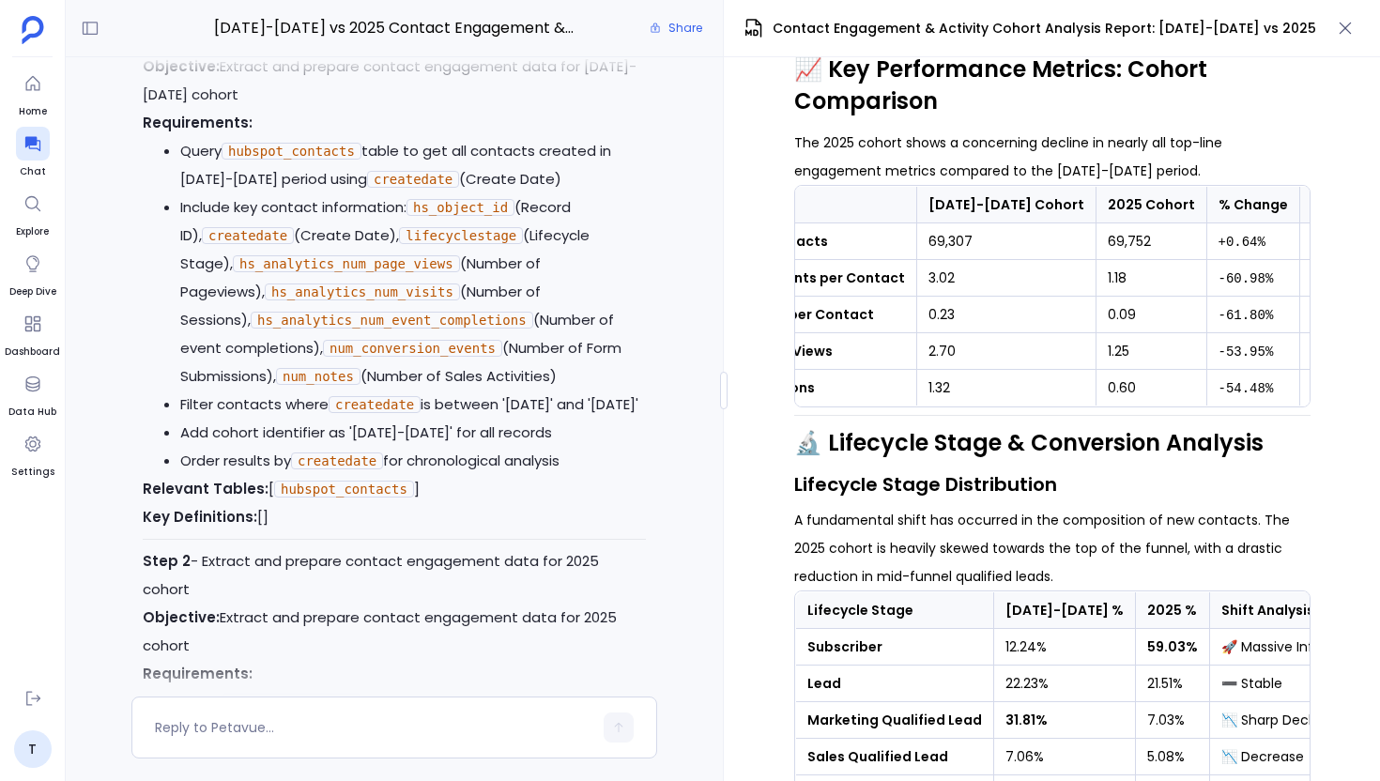
scroll to position [-12298, 0]
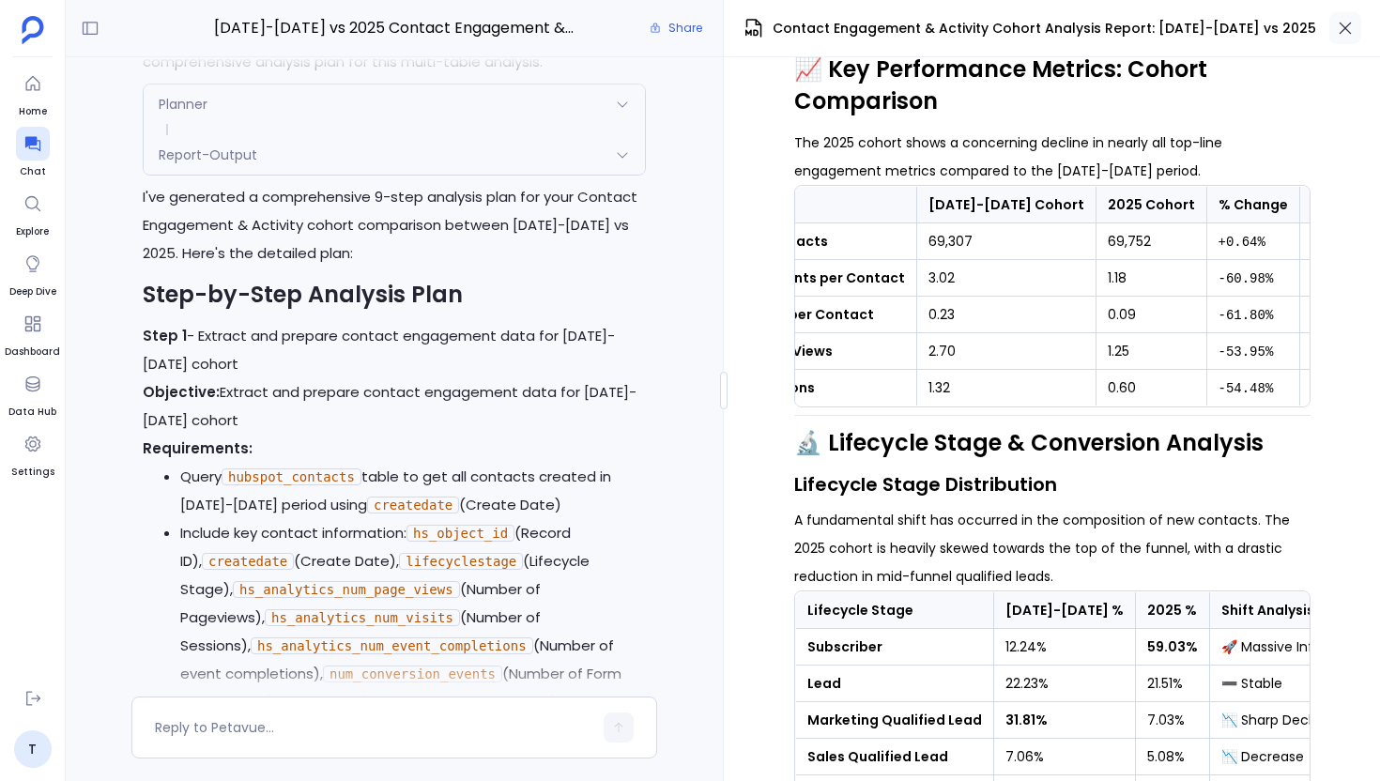
click at [1349, 25] on icon "button" at bounding box center [1345, 28] width 19 height 19
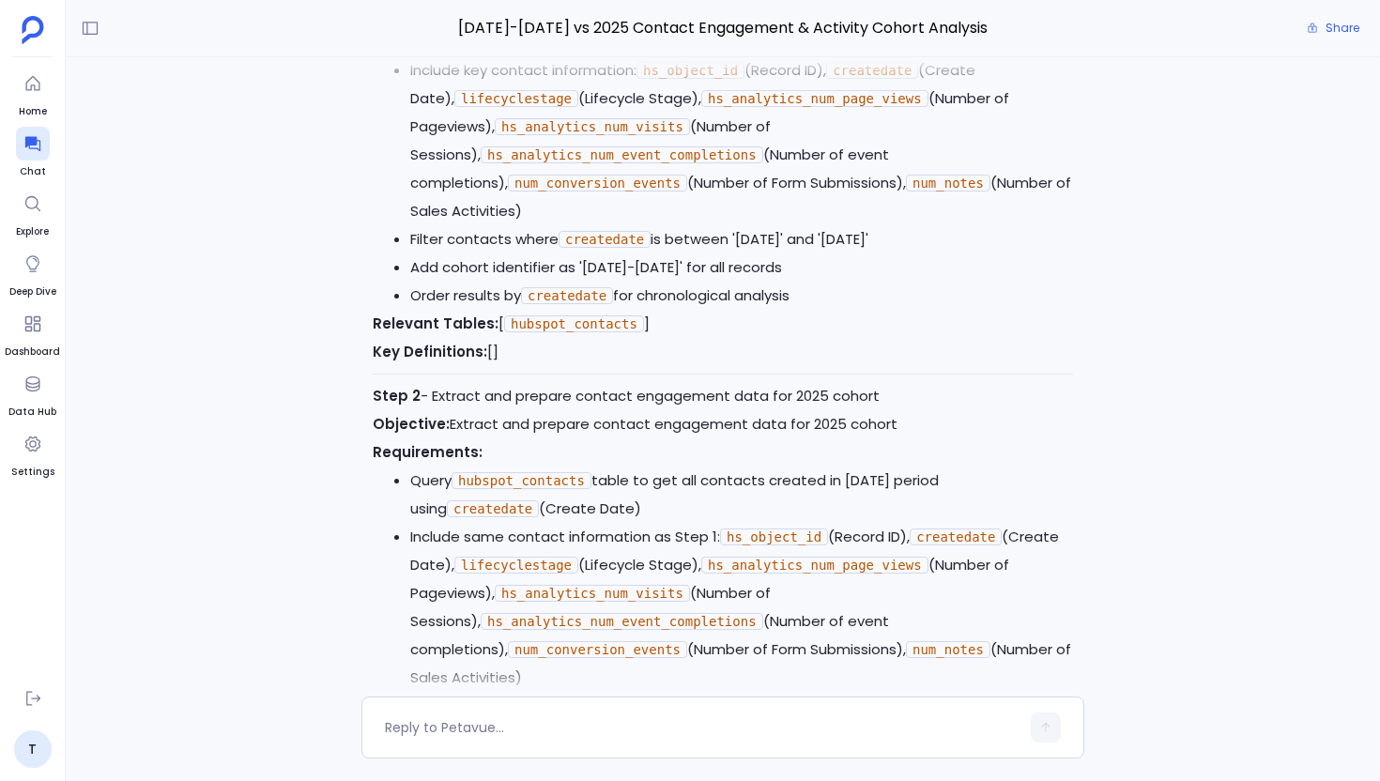
scroll to position [-9324, 0]
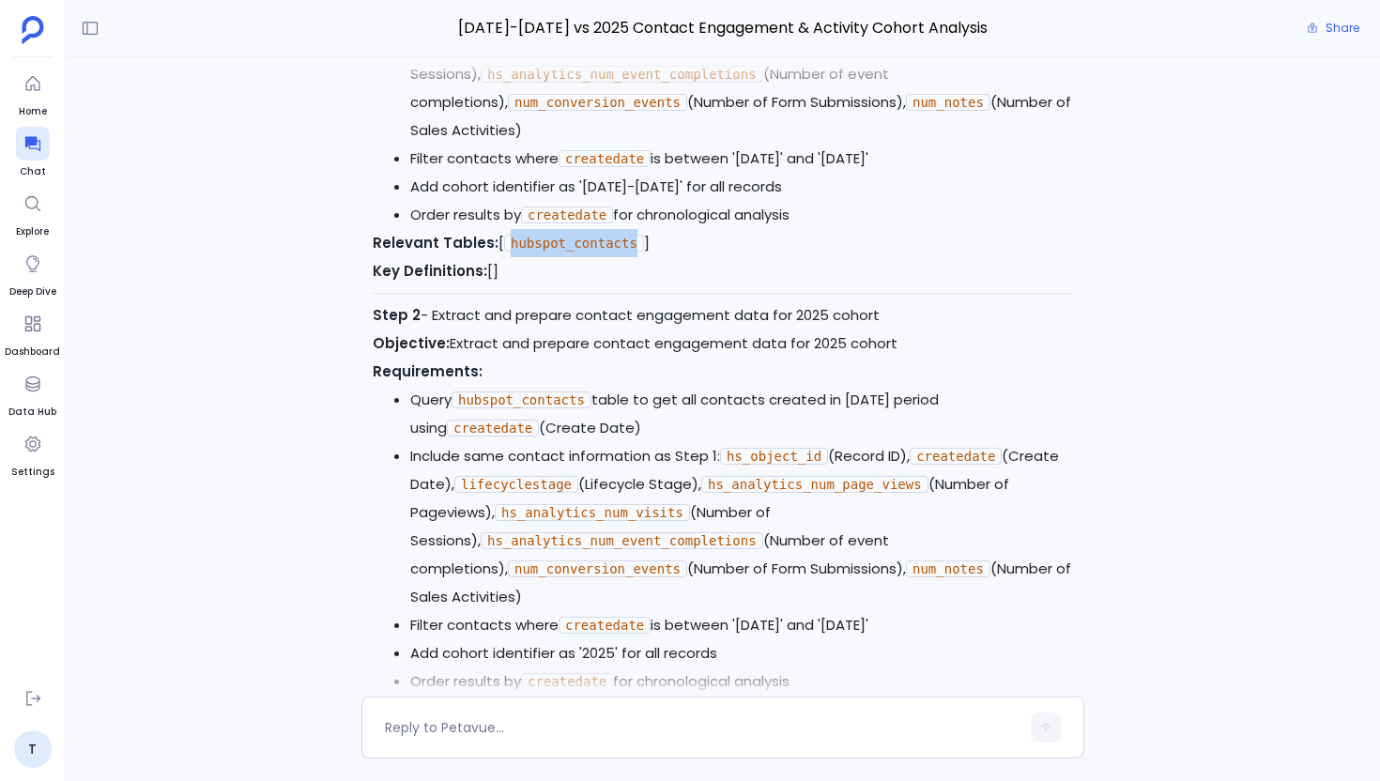
drag, startPoint x: 501, startPoint y: 271, endPoint x: 638, endPoint y: 272, distance: 136.2
click at [638, 252] on code "hubspot_contacts" at bounding box center [574, 243] width 140 height 17
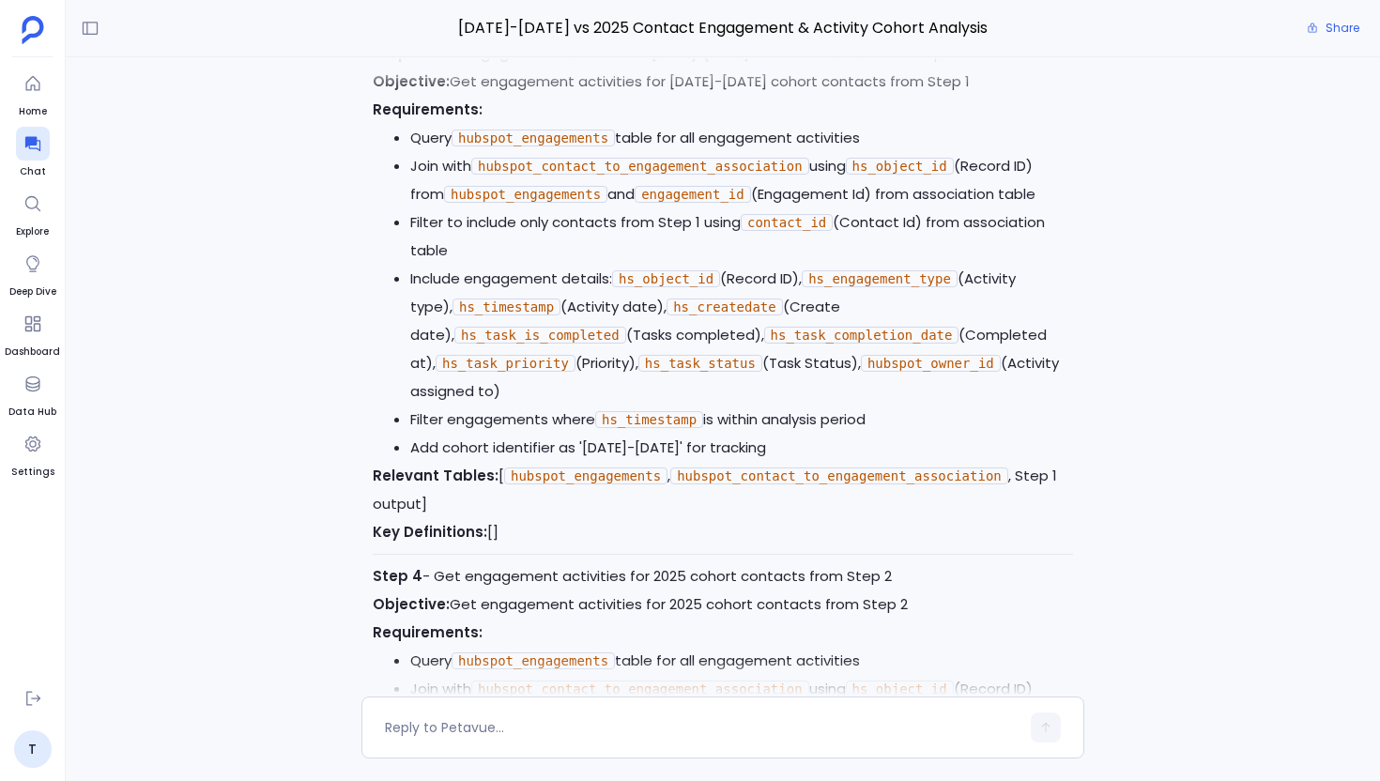
scroll to position [-8593, 0]
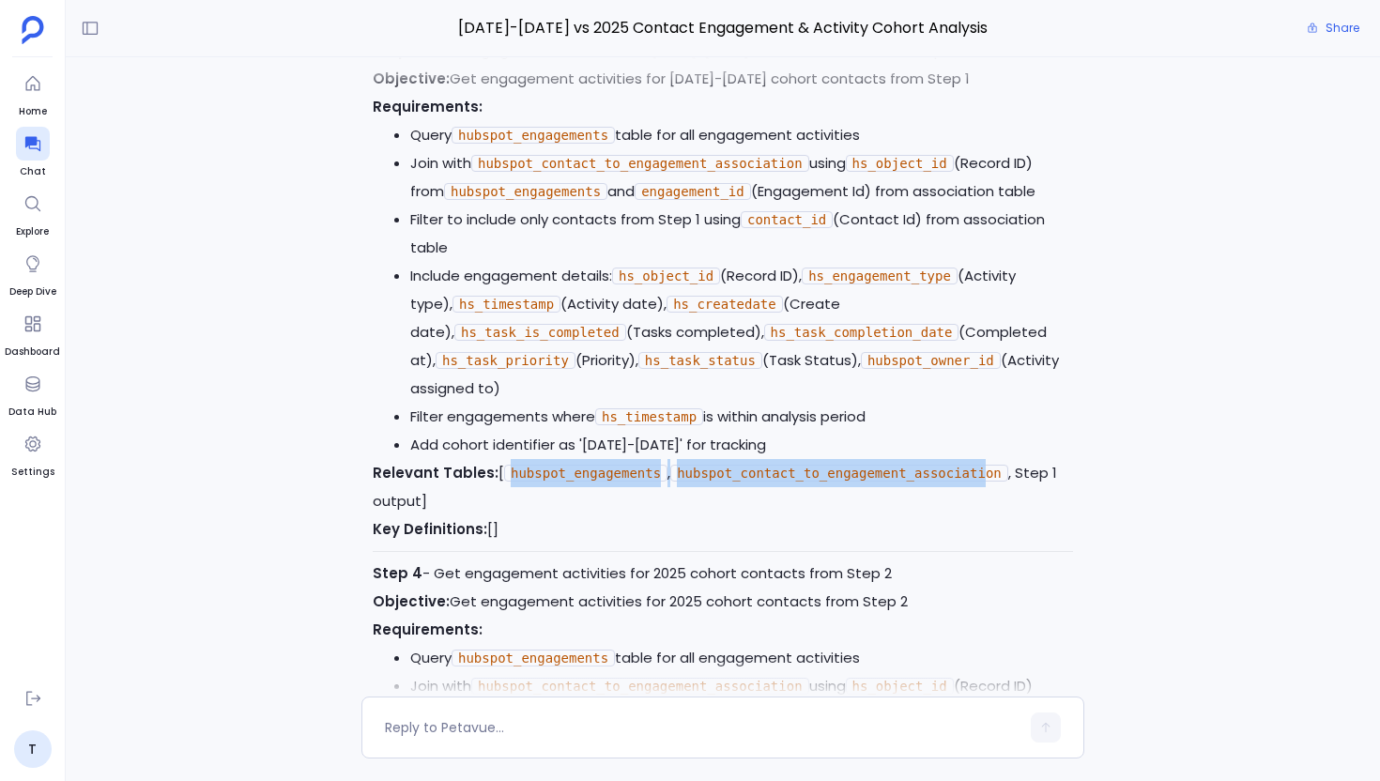
drag, startPoint x: 506, startPoint y: 485, endPoint x: 983, endPoint y: 497, distance: 477.2
click at [983, 497] on p "Relevant Tables: [ hubspot_engagements , hubspot_contact_to_engagement_associat…" at bounding box center [723, 487] width 701 height 56
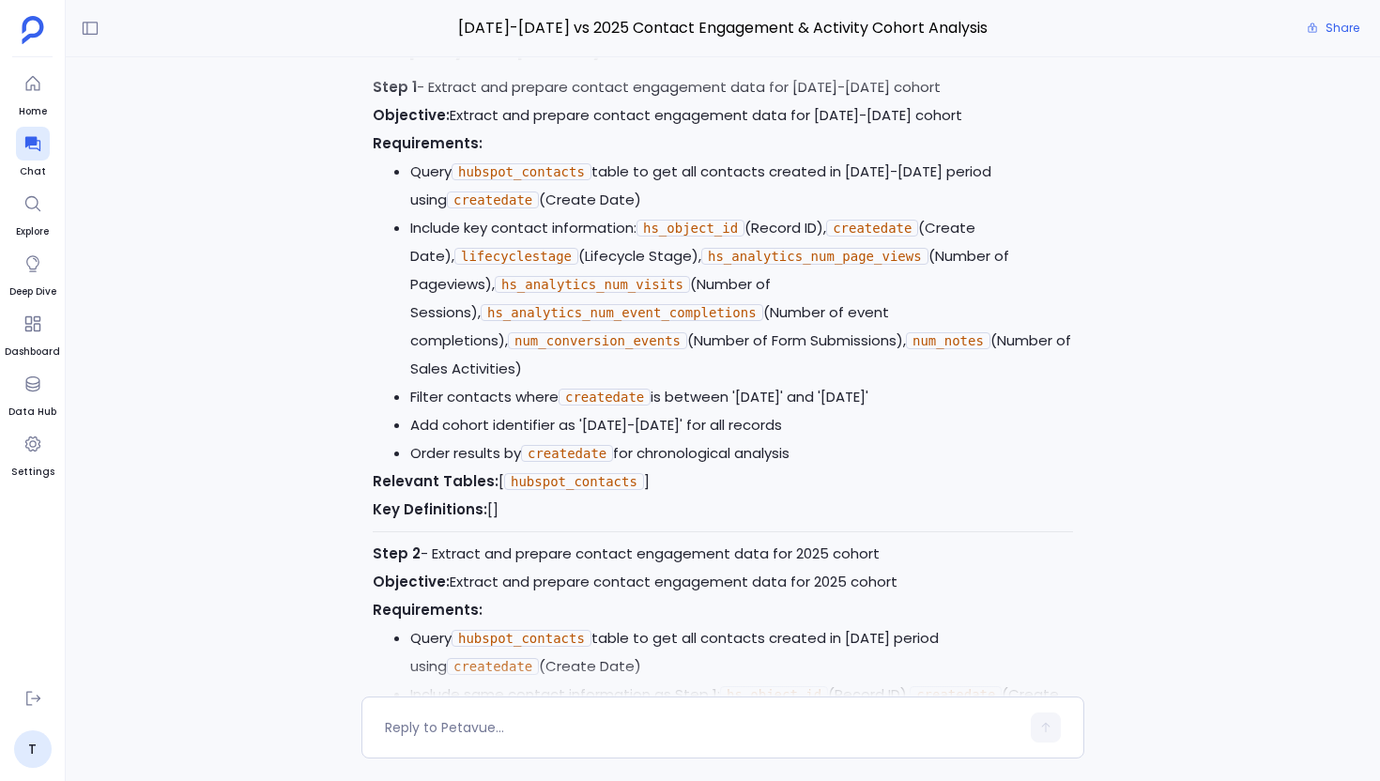
scroll to position [-9921, 0]
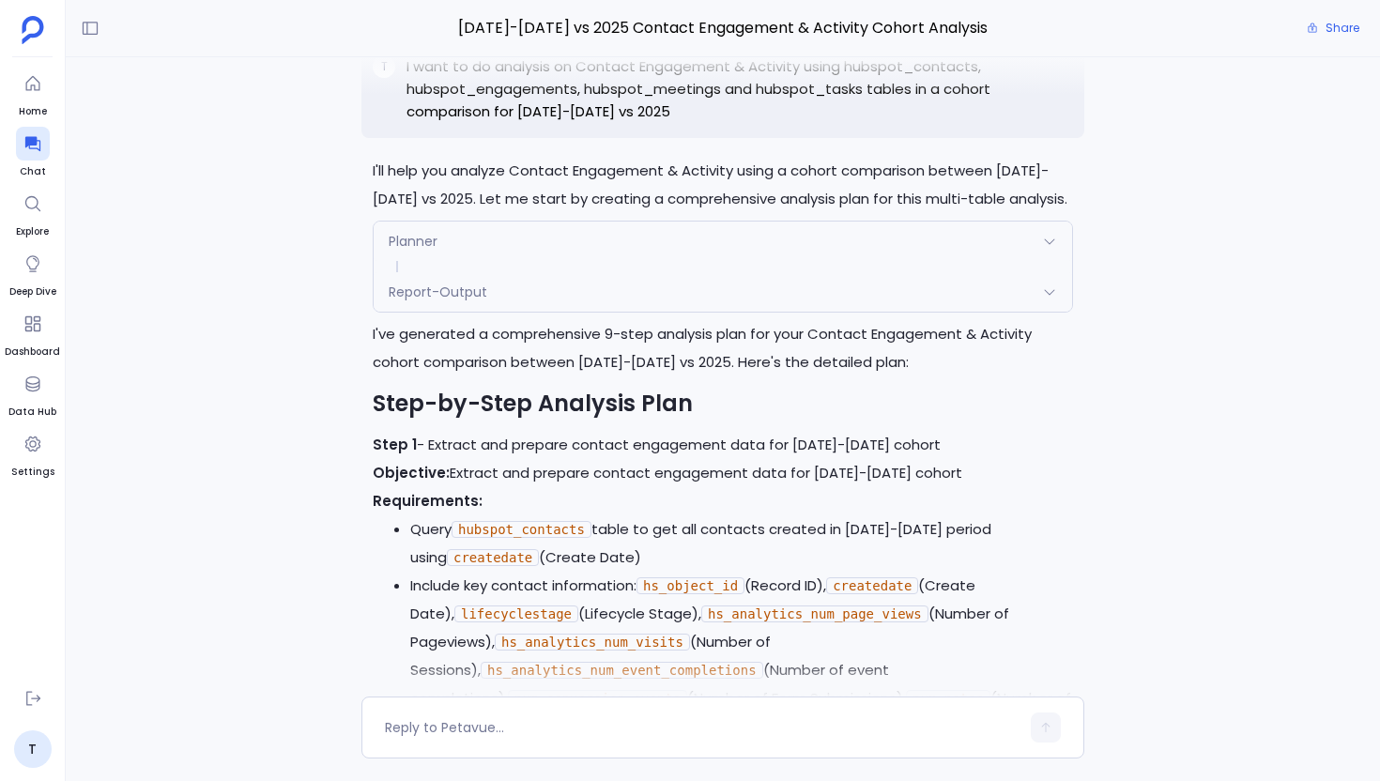
click at [663, 138] on div "T I want to do analysis on Contact Engagement & Activity using hubspot_contacts…" at bounding box center [723, 89] width 723 height 98
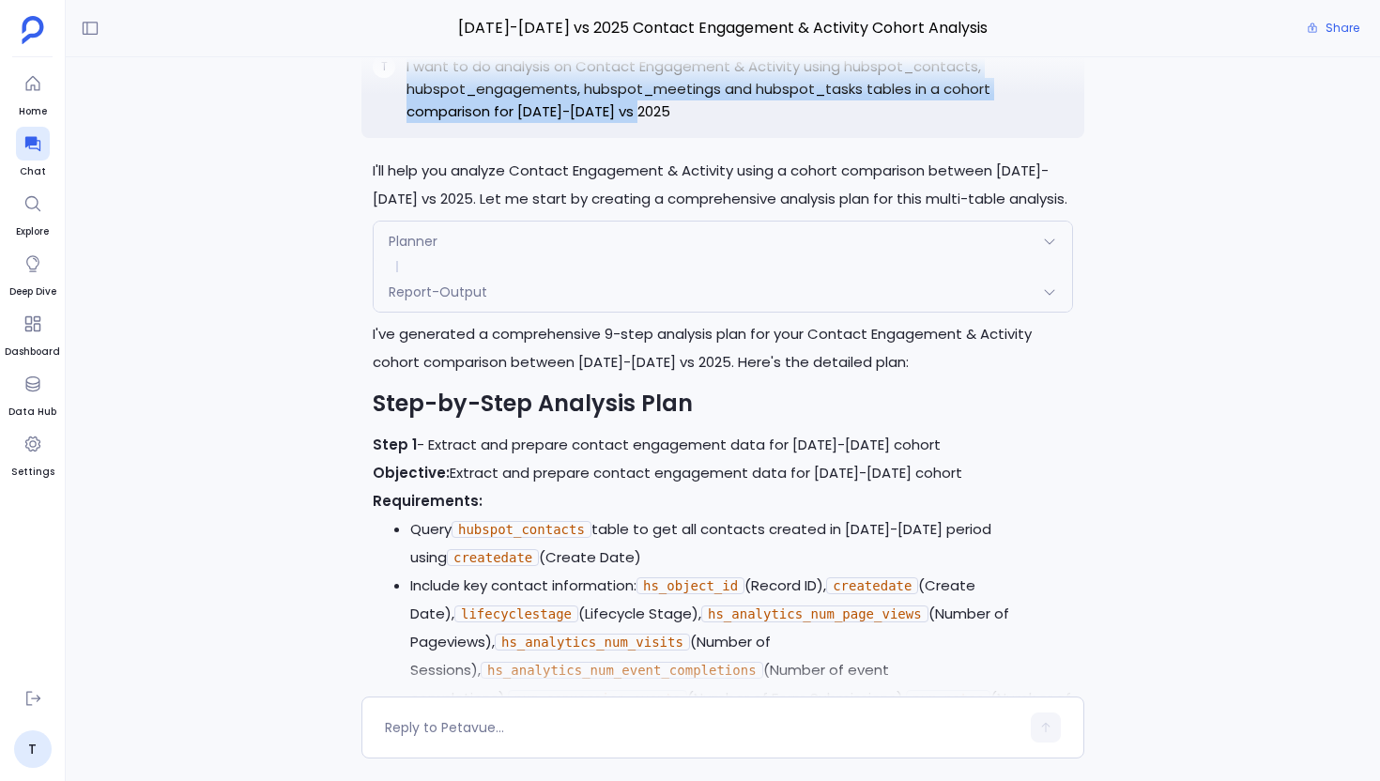
drag, startPoint x: 675, startPoint y: 169, endPoint x: 415, endPoint y: 107, distance: 267.4
click at [415, 107] on div "T I want to do analysis on Contact Engagement & Activity using hubspot_contacts…" at bounding box center [723, 89] width 723 height 98
copy p "I want to do analysis on Contact Engagement & Activity using hubspot_contacts, …"
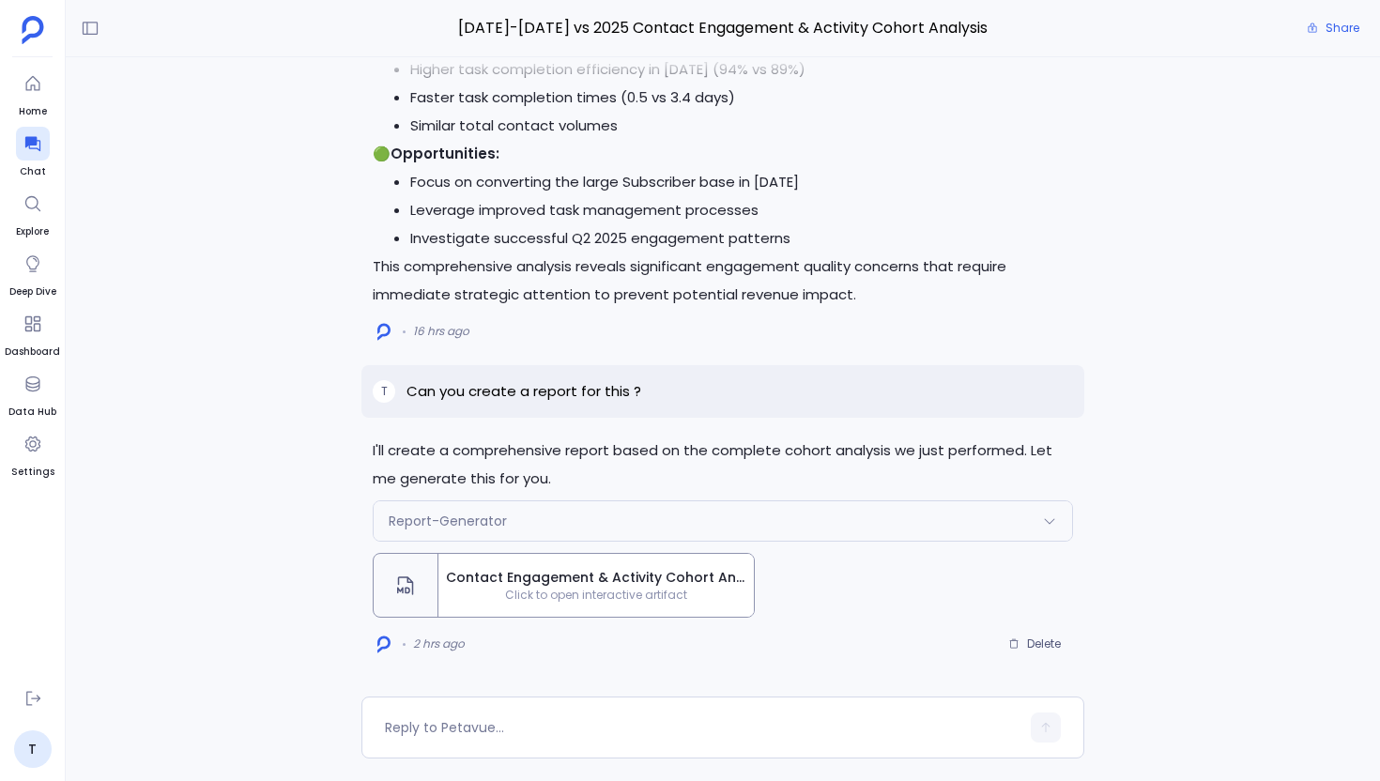
scroll to position [-1658, 0]
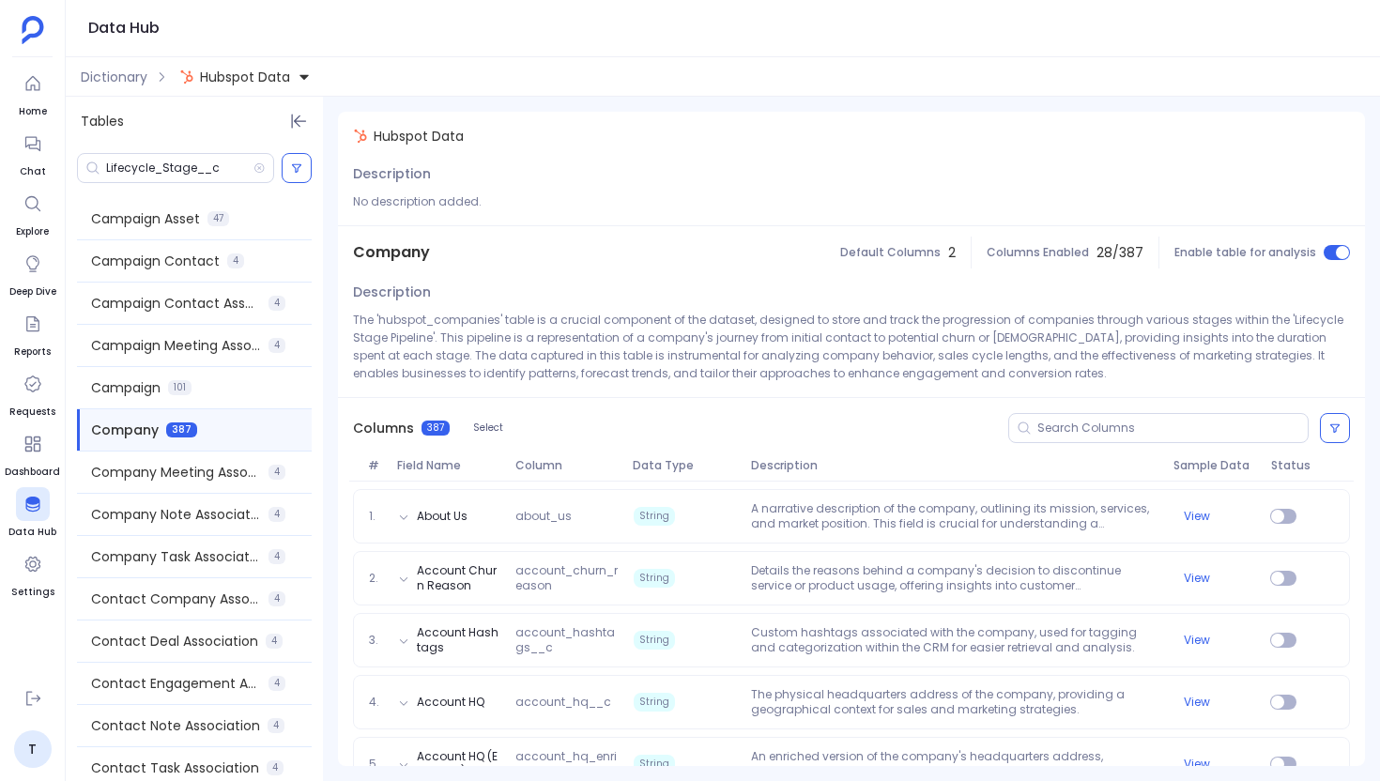
scroll to position [5903, 0]
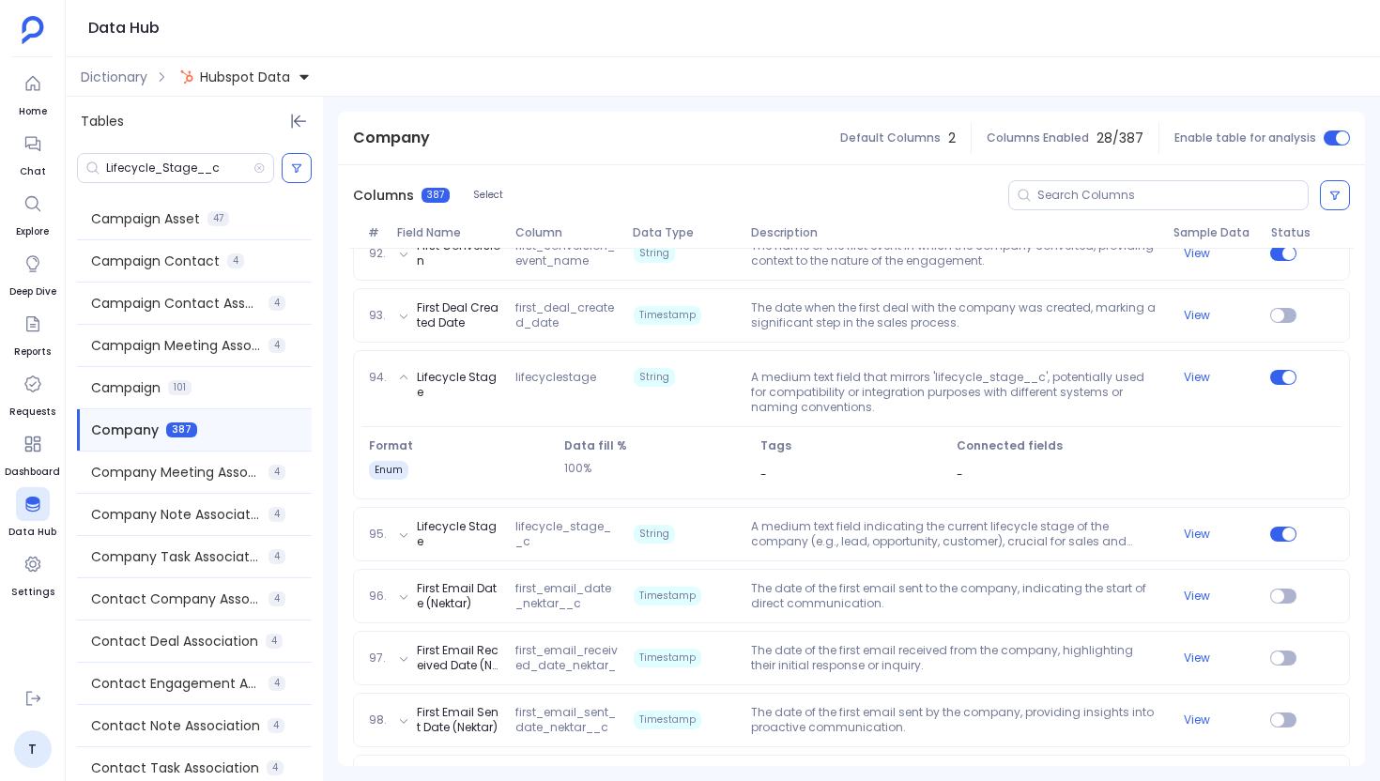
click at [236, 77] on span "Hubspot Data" at bounding box center [245, 77] width 90 height 19
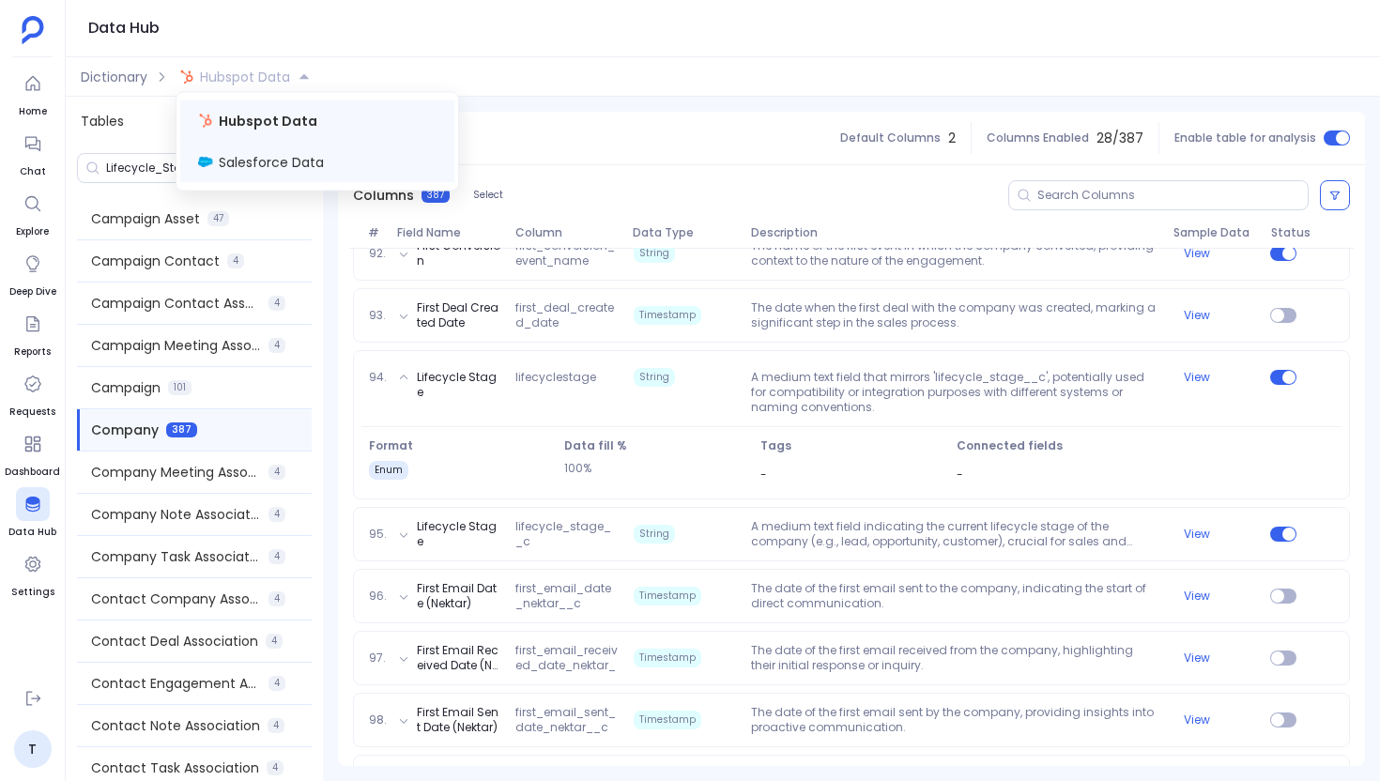
click at [241, 158] on span "Salesforce Data" at bounding box center [271, 162] width 105 height 19
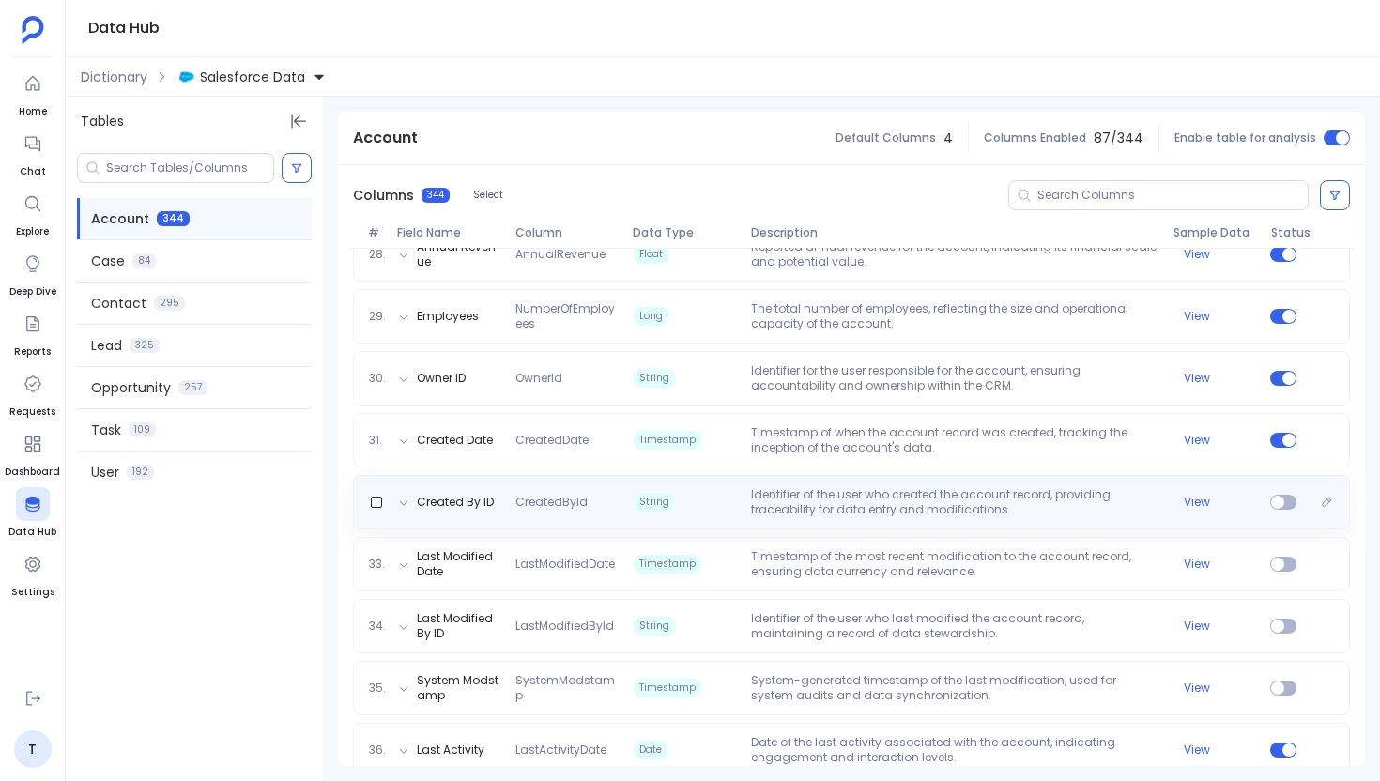
scroll to position [1920, 0]
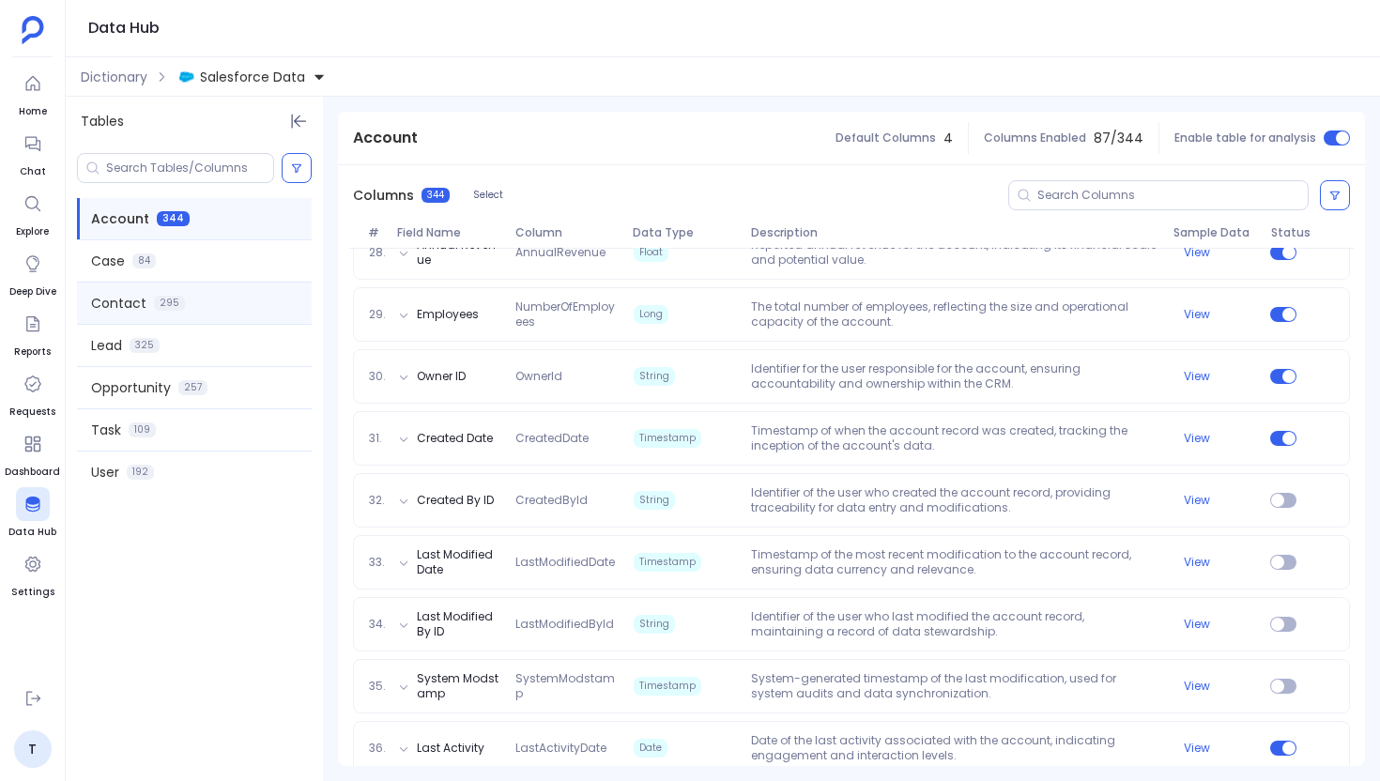
click at [165, 311] on div "Contact 295" at bounding box center [194, 303] width 235 height 41
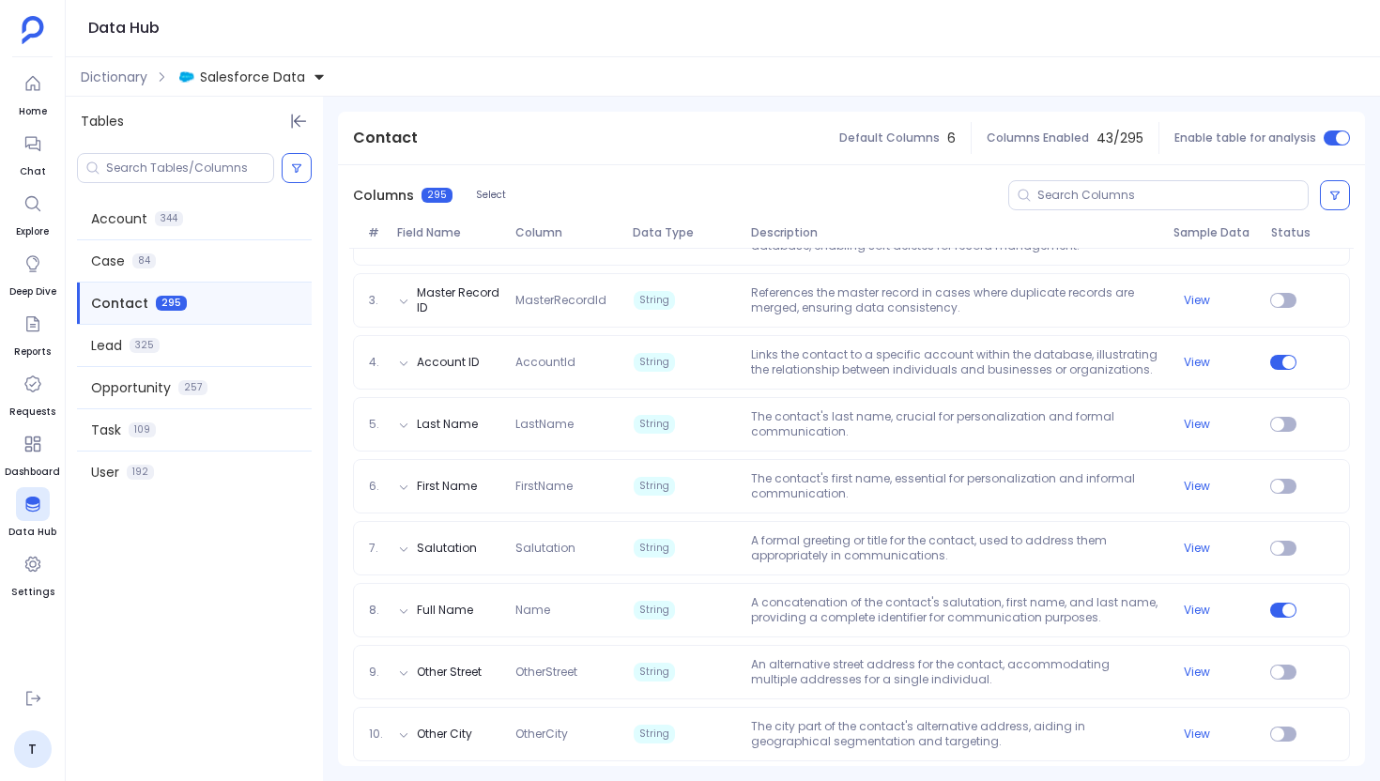
scroll to position [341, 0]
click at [1072, 197] on input at bounding box center [1173, 195] width 270 height 15
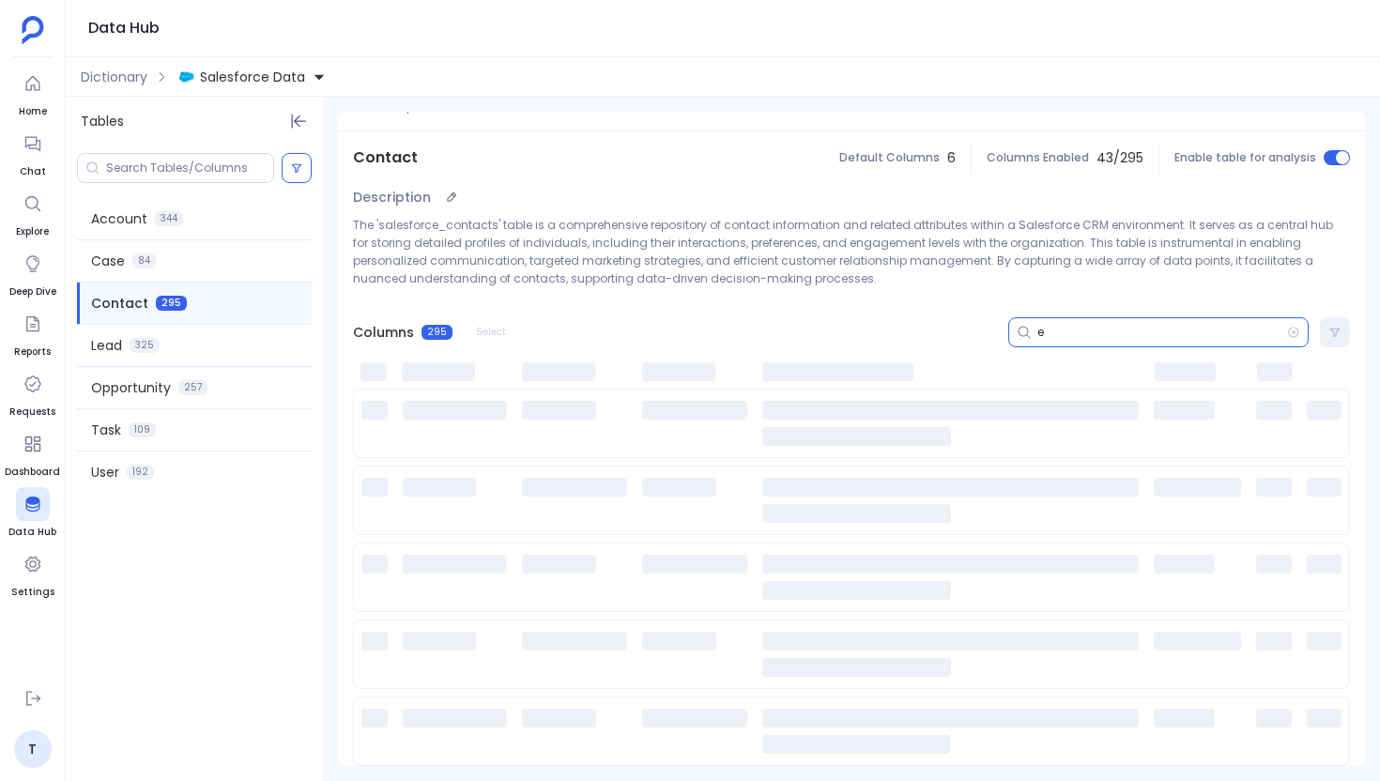
scroll to position [95, 0]
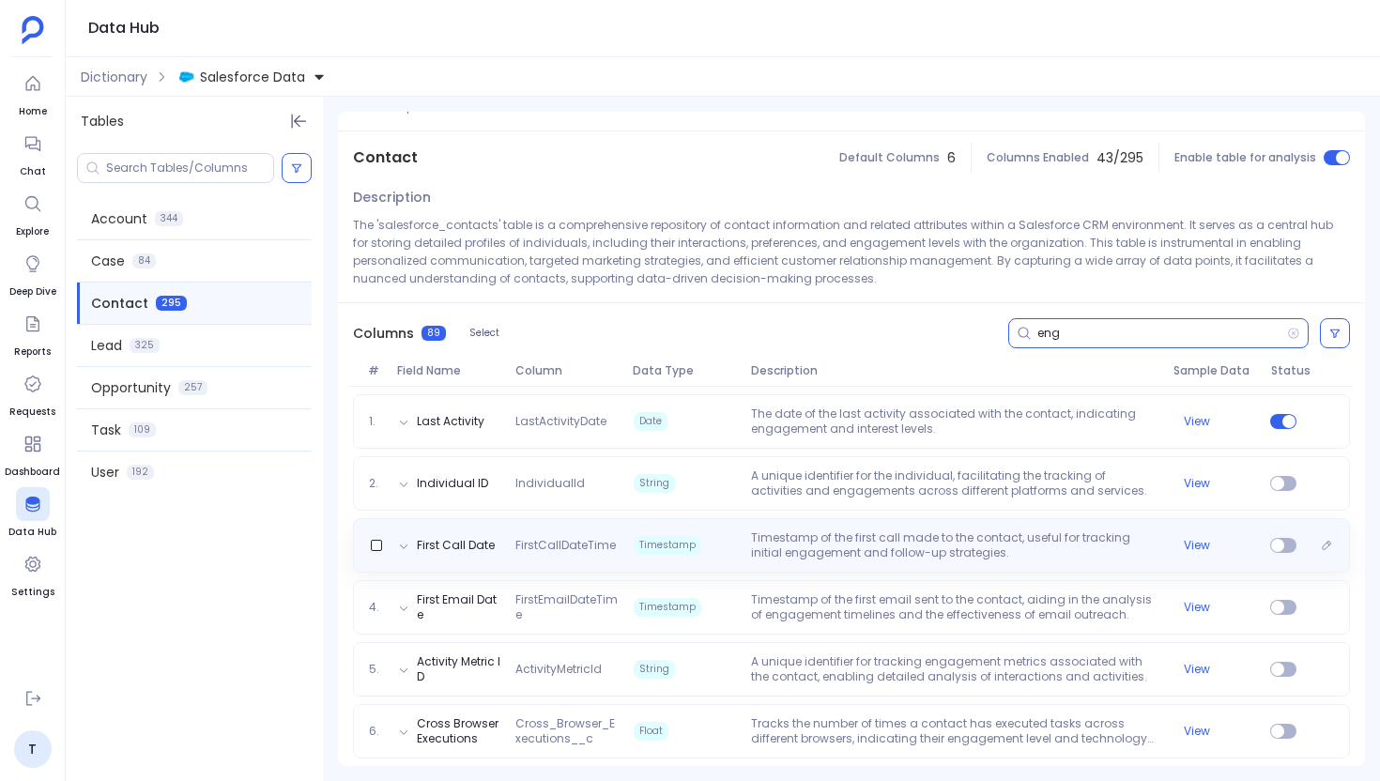
type input "eng"
click at [744, 542] on p "Timestamp of the first call made to the contact, useful for tracking initial en…" at bounding box center [955, 546] width 422 height 30
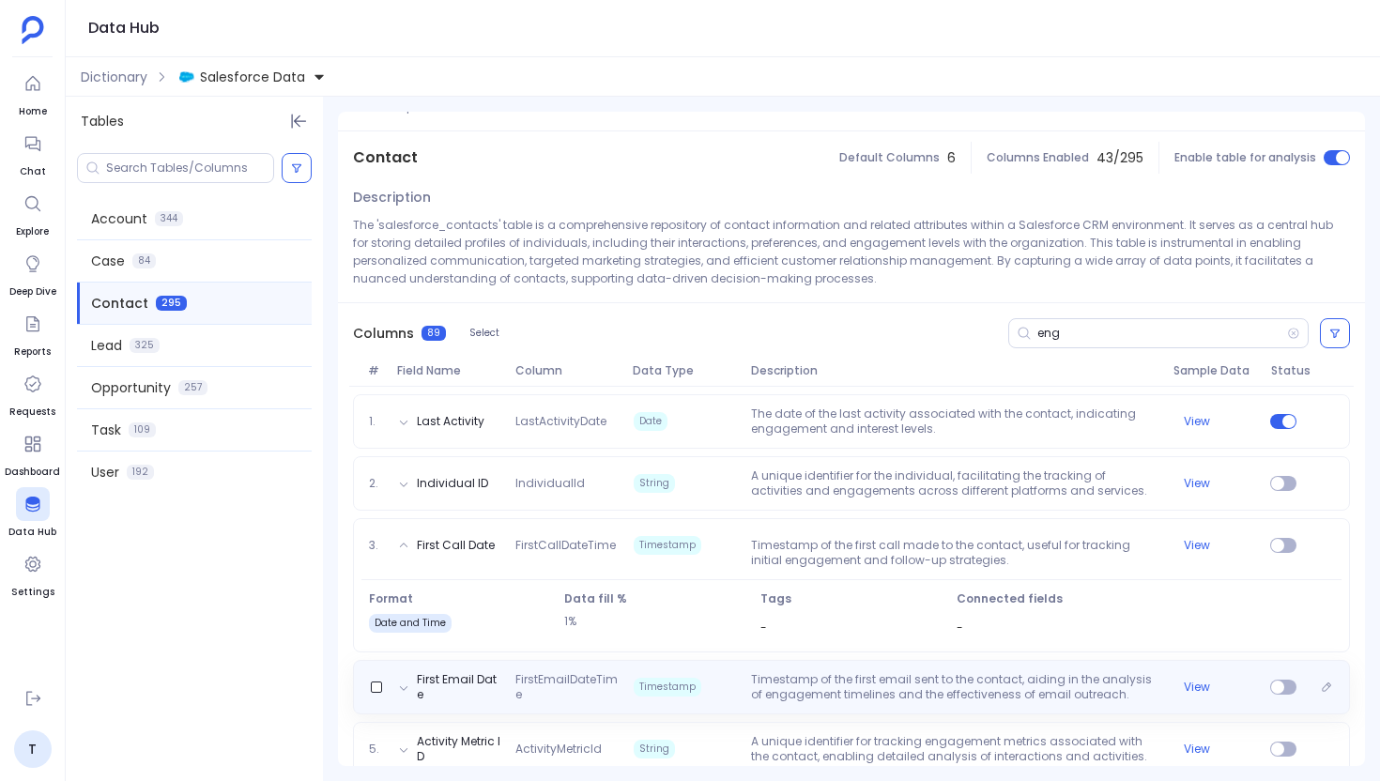
click at [732, 688] on span "Timestamp" at bounding box center [684, 687] width 117 height 30
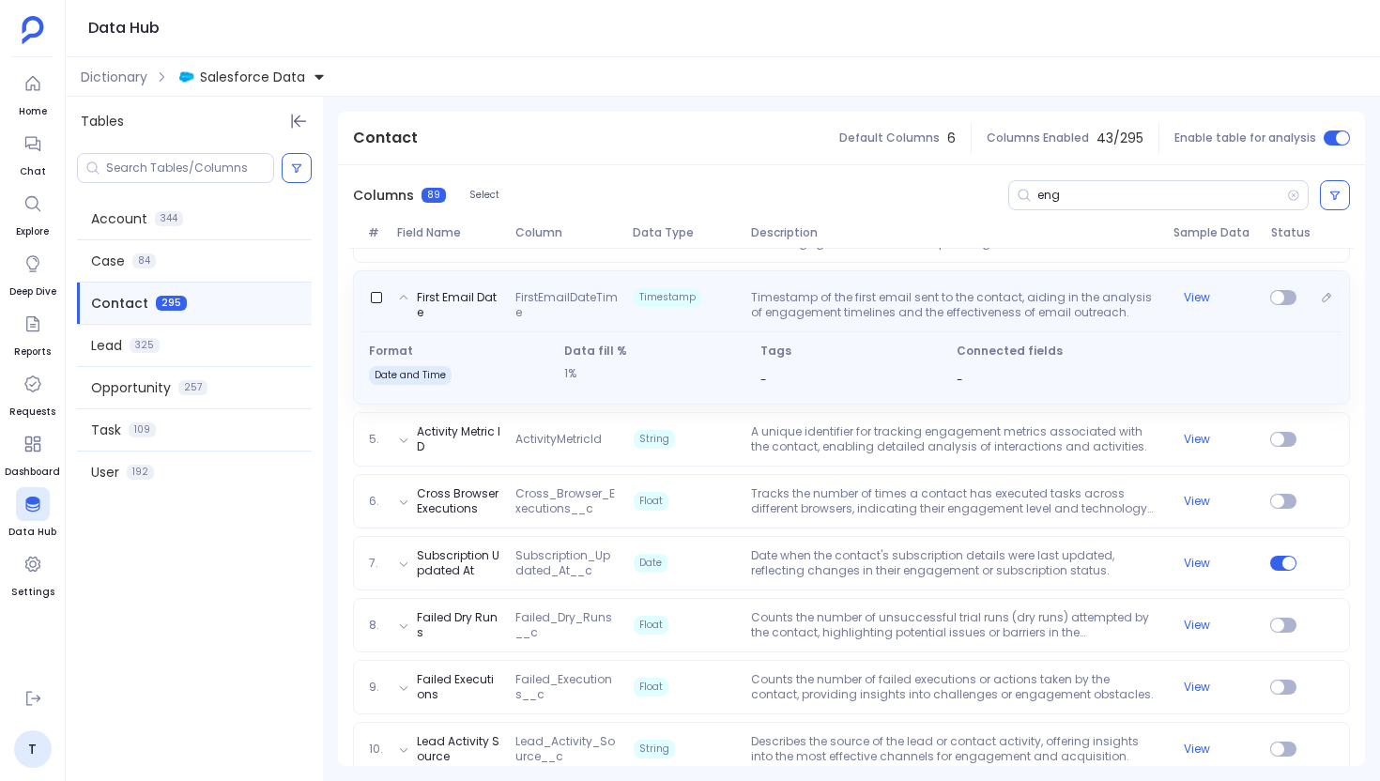
scroll to position [514, 0]
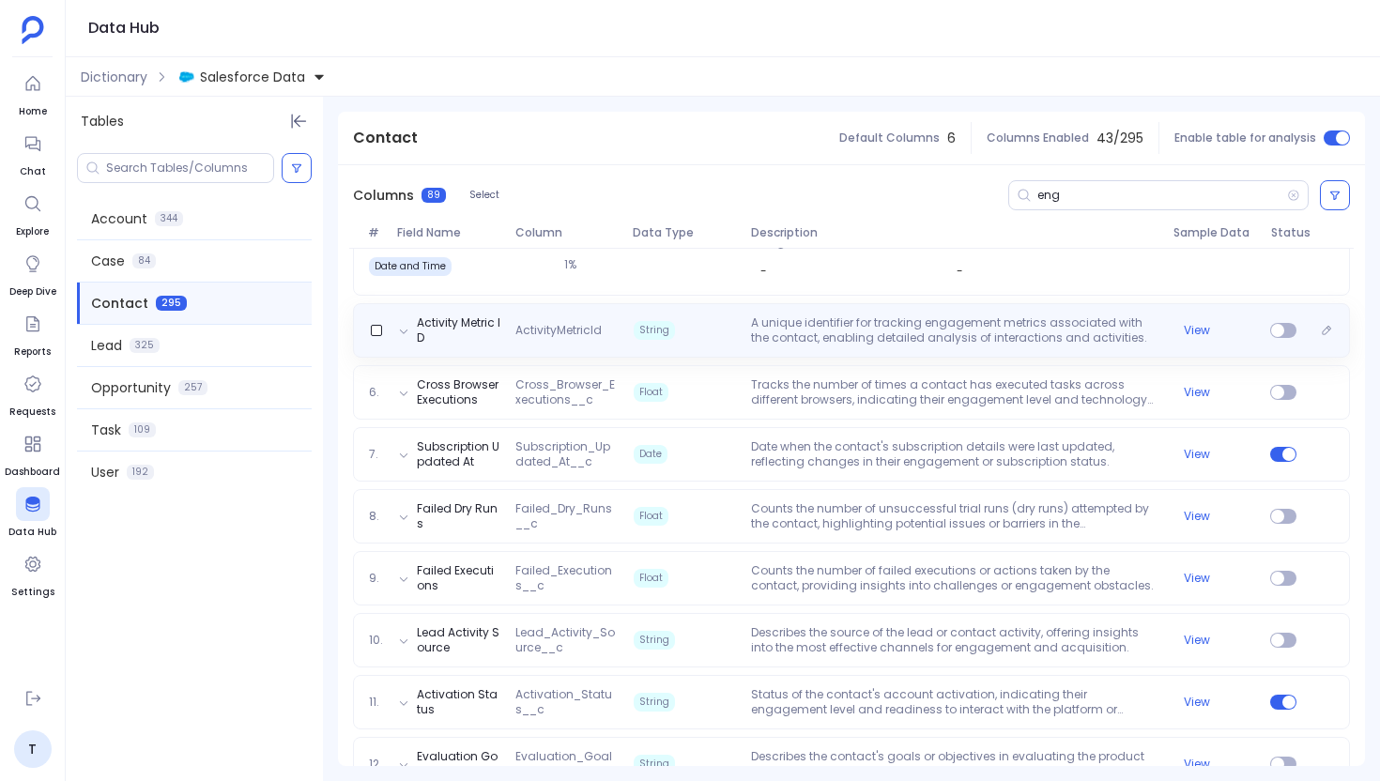
click at [679, 341] on span "String" at bounding box center [684, 331] width 117 height 30
